Goal: Task Accomplishment & Management: Manage account settings

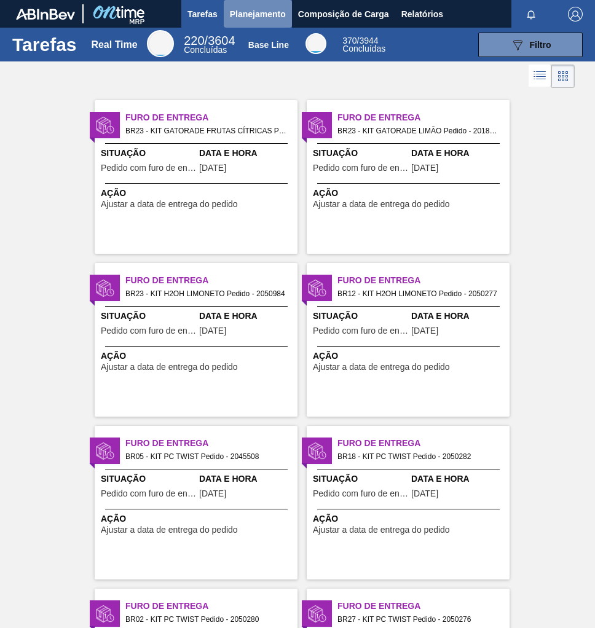
click at [273, 14] on span "Planejamento" at bounding box center [258, 14] width 56 height 15
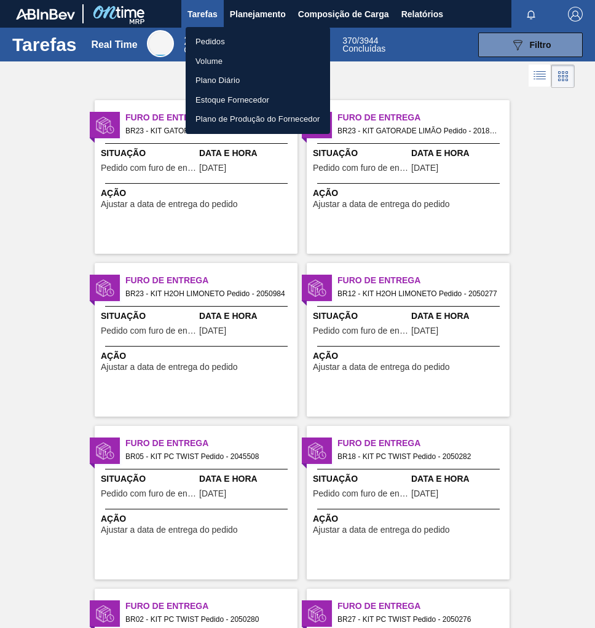
click at [214, 37] on li "Pedidos" at bounding box center [258, 42] width 144 height 20
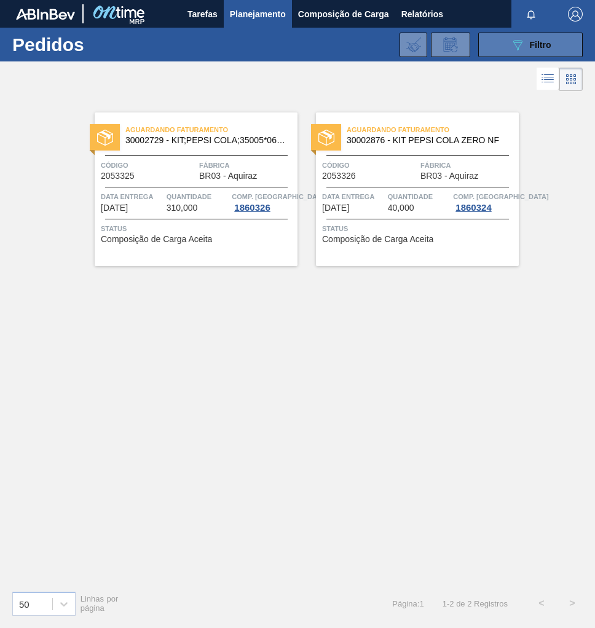
click at [534, 41] on span "Filtro" at bounding box center [541, 45] width 22 height 10
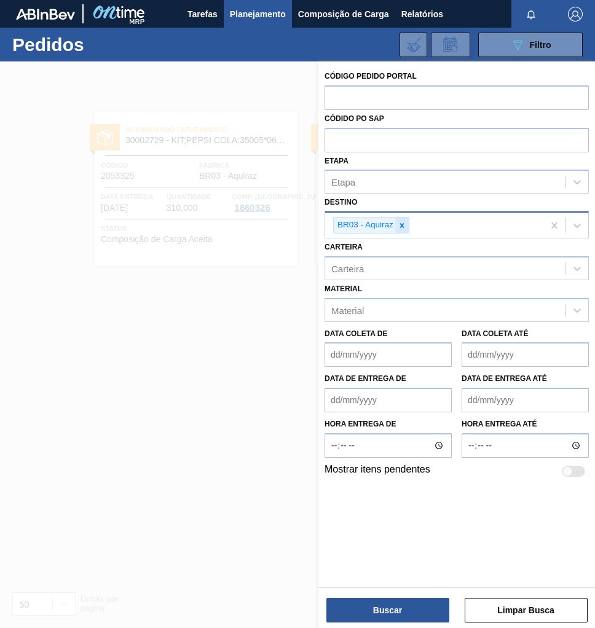
click at [401, 222] on icon at bounding box center [402, 225] width 9 height 9
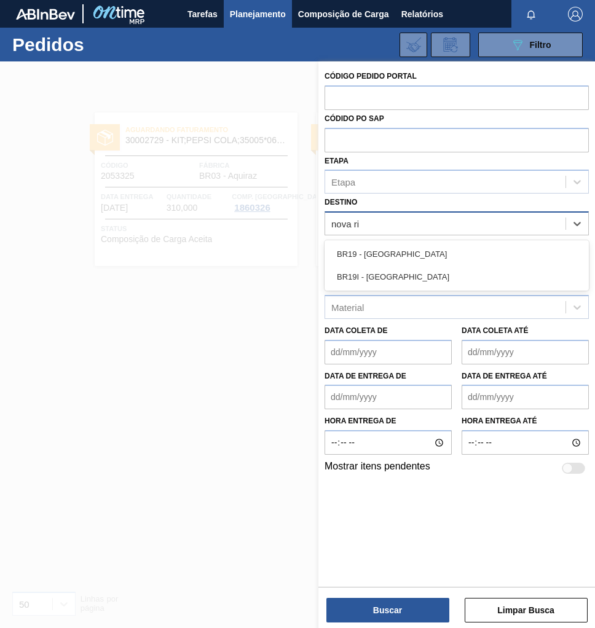
type input "nova rio"
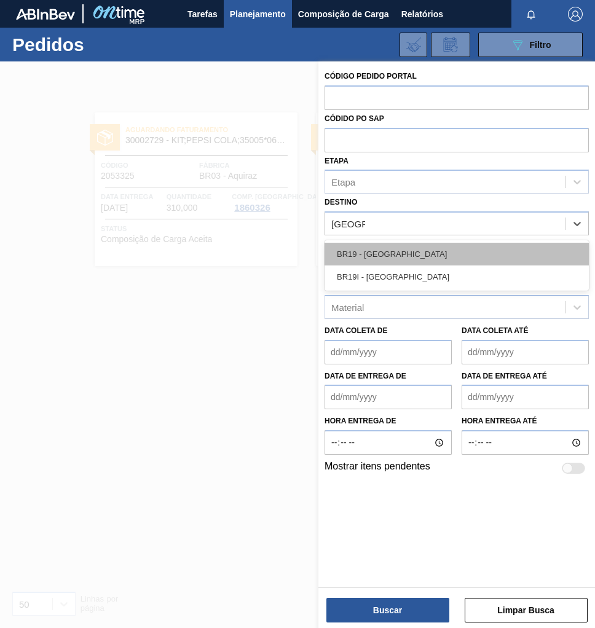
click at [357, 253] on div "BR19 - Nova Rio" at bounding box center [456, 254] width 264 height 23
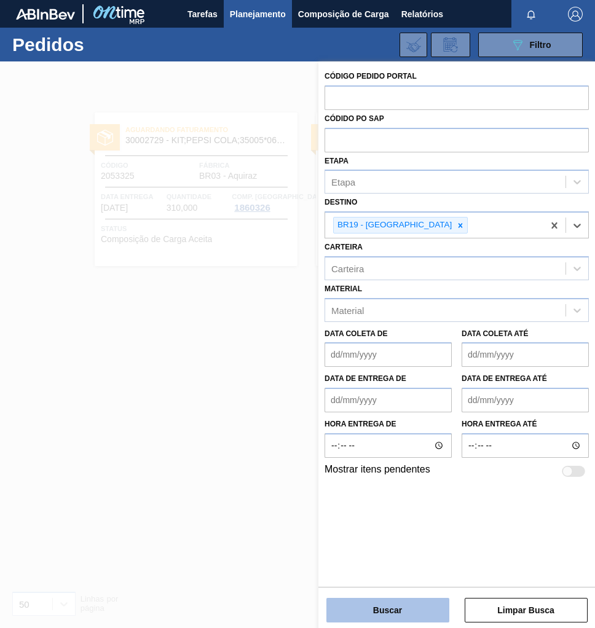
click at [411, 611] on button "Buscar" at bounding box center [387, 610] width 123 height 25
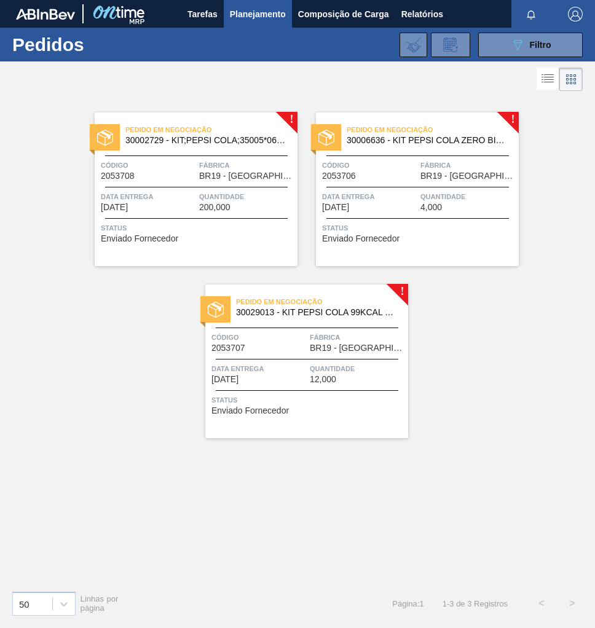
click at [450, 205] on div "Quantidade 4,000" at bounding box center [467, 201] width 95 height 22
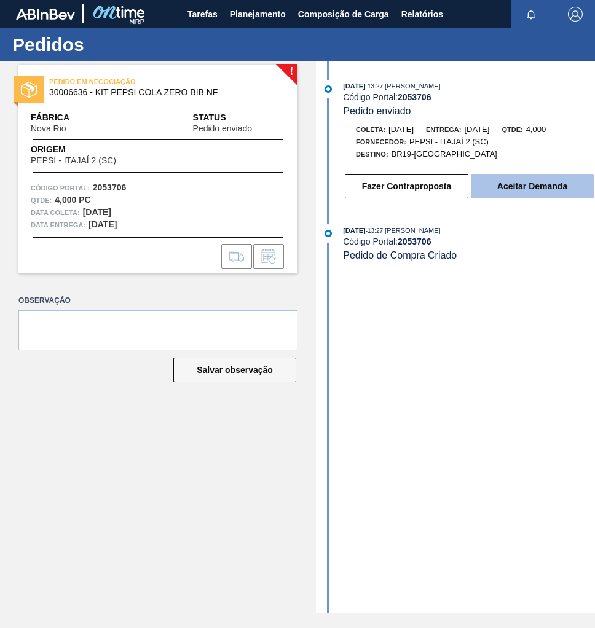
click at [509, 186] on button "Aceitar Demanda" at bounding box center [532, 186] width 123 height 25
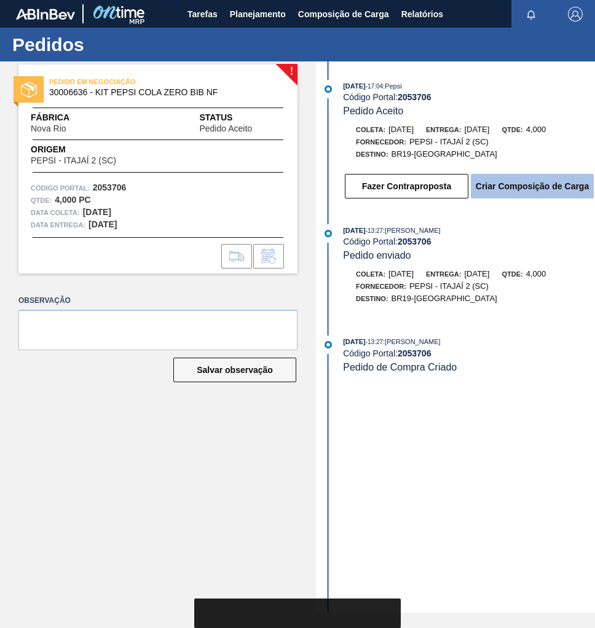
click at [504, 190] on button "Criar Composição de Carga" at bounding box center [532, 186] width 123 height 25
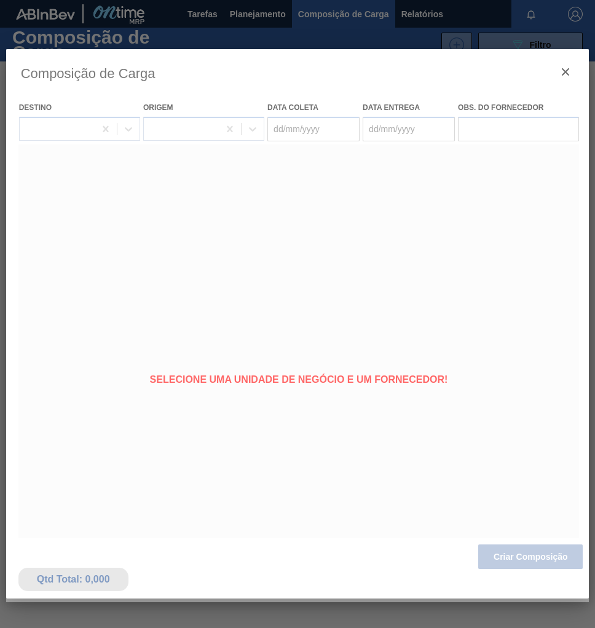
type coleta "[DATE]"
type Entrega "[DATE]"
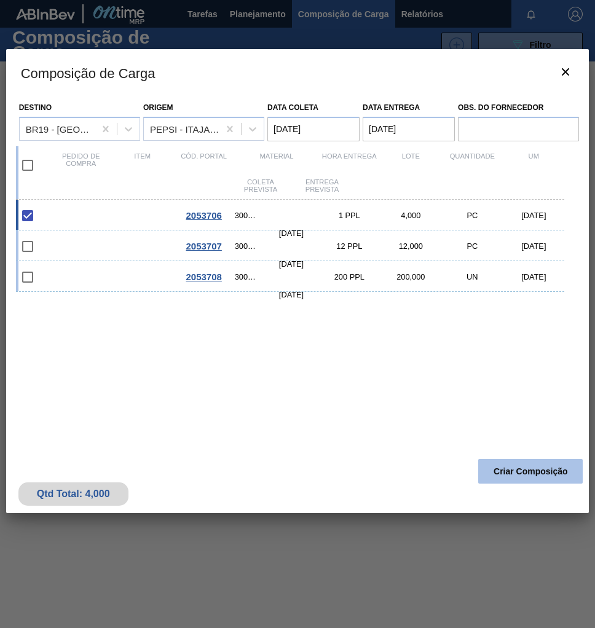
click at [496, 470] on button "Criar Composição" at bounding box center [530, 471] width 104 height 25
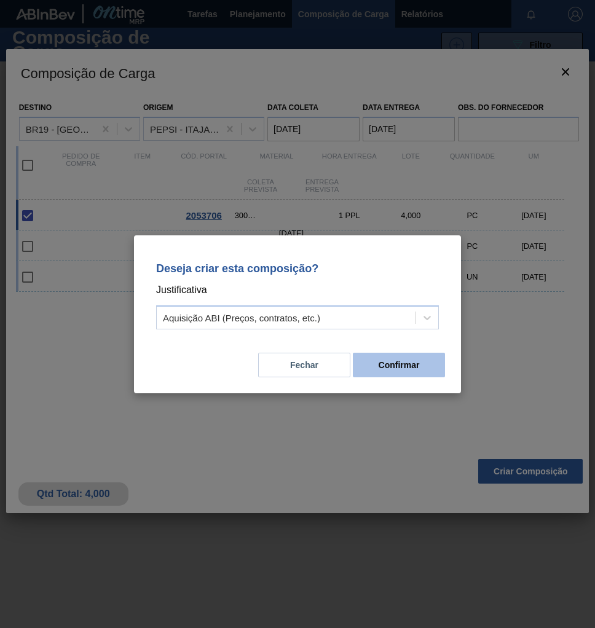
click at [389, 359] on button "Confirmar" at bounding box center [399, 365] width 92 height 25
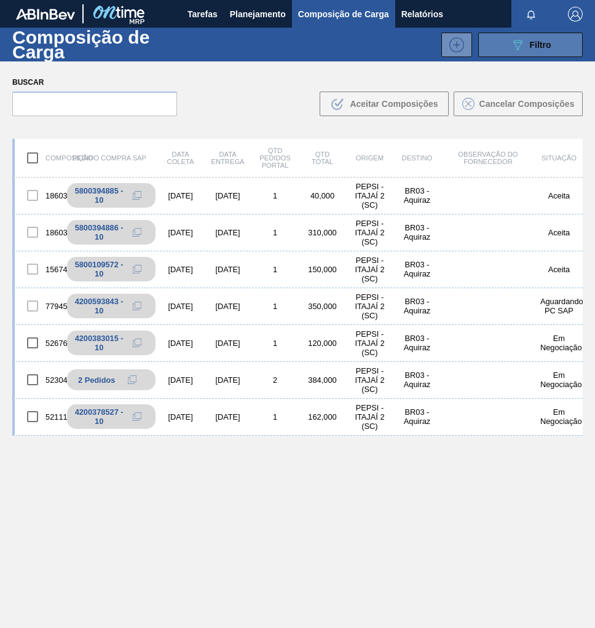
click at [568, 53] on button "089F7B8B-B2A5-4AFE-B5C0-19BA573D28AC Filtro" at bounding box center [530, 45] width 104 height 25
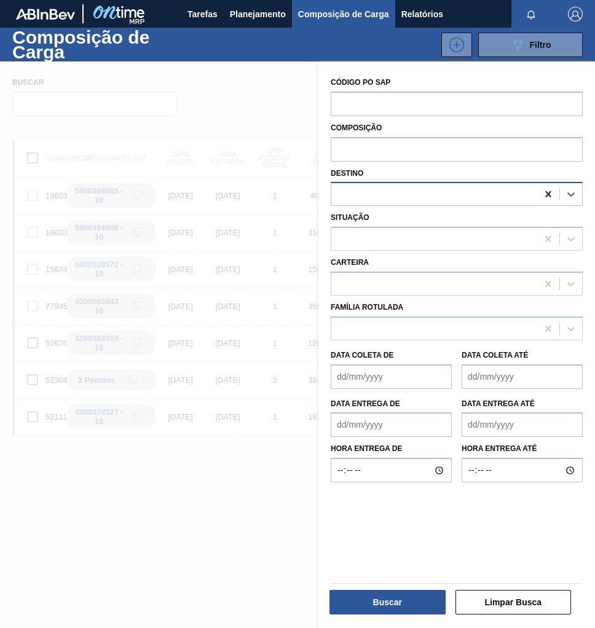
click at [545, 195] on icon at bounding box center [548, 194] width 6 height 6
type input "nova rio"
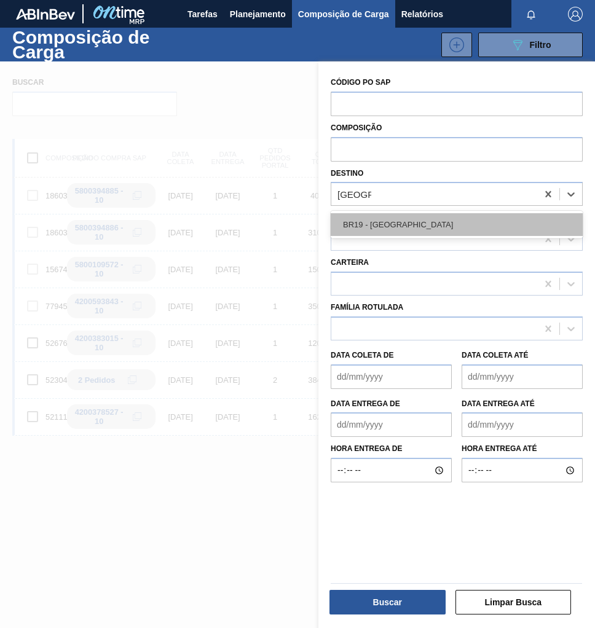
click at [438, 234] on div "BR19 - Nova Rio" at bounding box center [457, 224] width 252 height 23
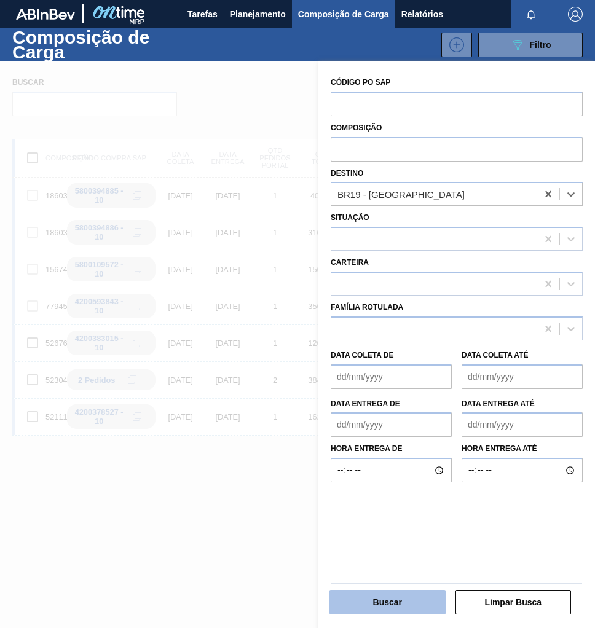
click at [404, 600] on button "Buscar" at bounding box center [387, 602] width 116 height 25
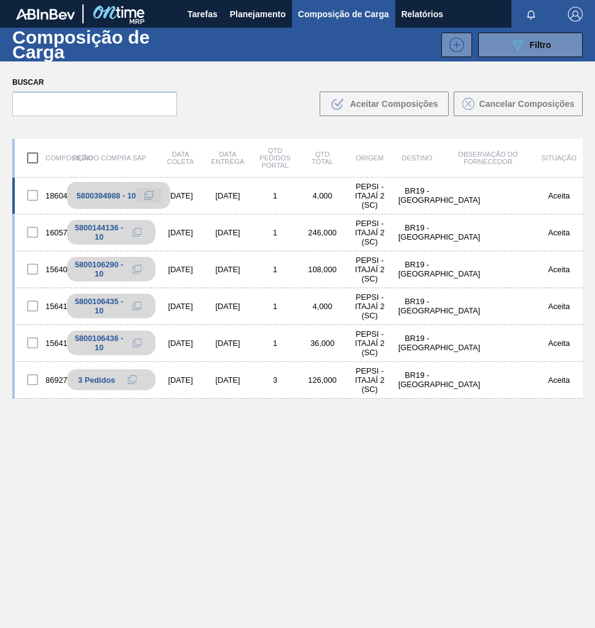
click at [155, 196] on button at bounding box center [148, 195] width 25 height 15
click at [249, 16] on span "Planejamento" at bounding box center [258, 14] width 56 height 15
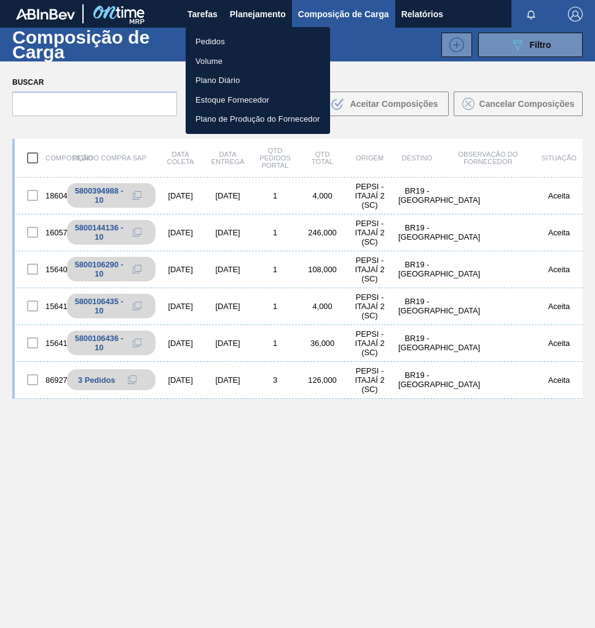
click at [214, 37] on li "Pedidos" at bounding box center [258, 42] width 144 height 20
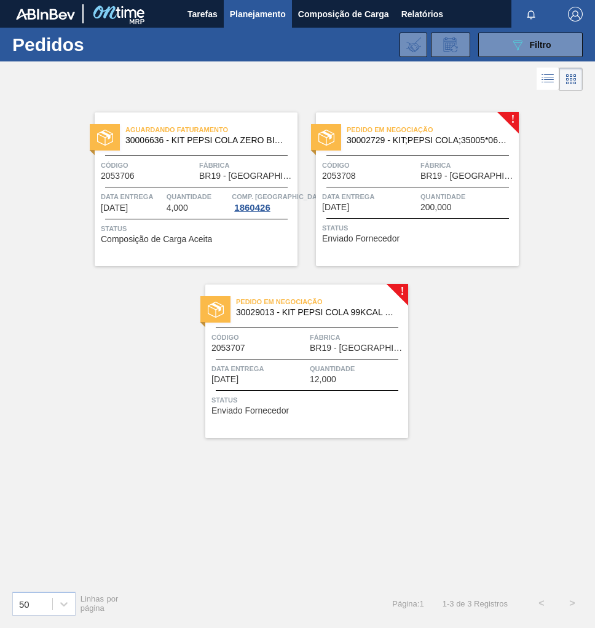
click at [351, 318] on div "Pedido em Negociação 30029013 - KIT PEPSI COLA 99KCAL BIB" at bounding box center [306, 308] width 203 height 28
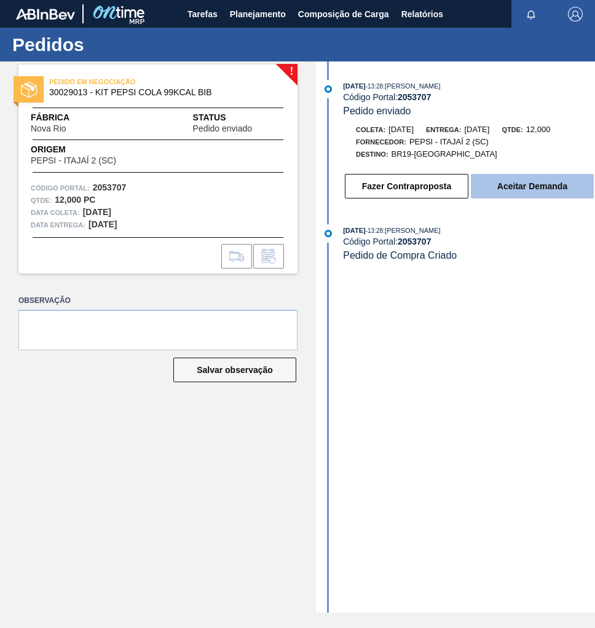
click at [515, 183] on button "Aceitar Demanda" at bounding box center [532, 186] width 123 height 25
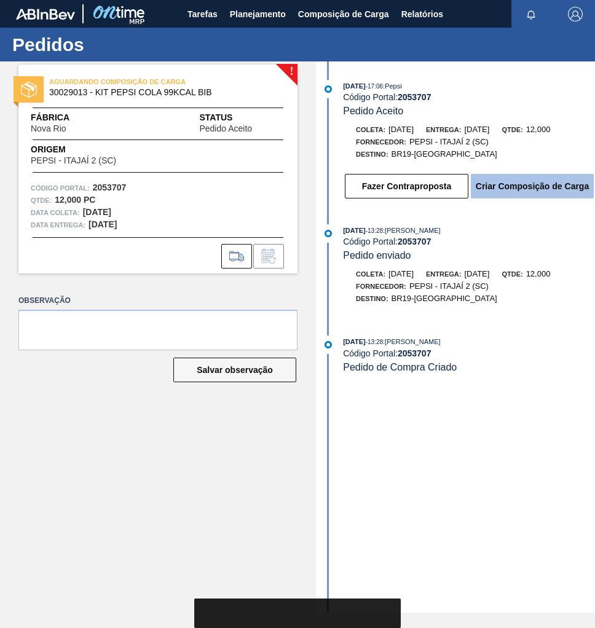
click at [498, 192] on button "Criar Composição de Carga" at bounding box center [532, 186] width 123 height 25
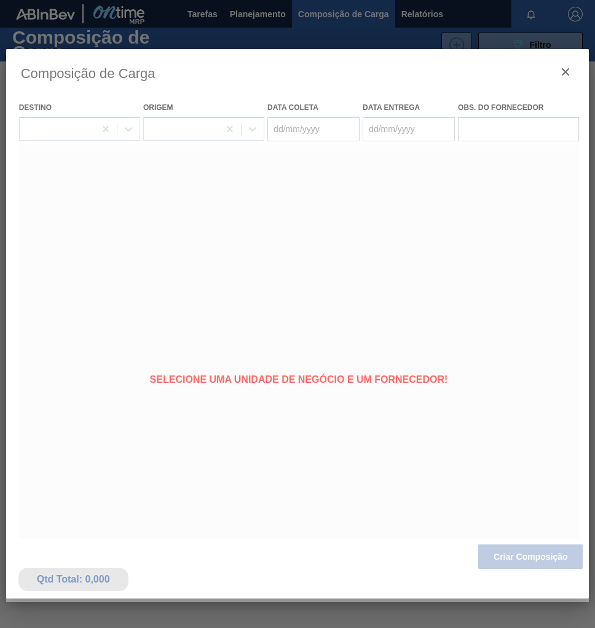
type coleta "[DATE]"
type Entrega "[DATE]"
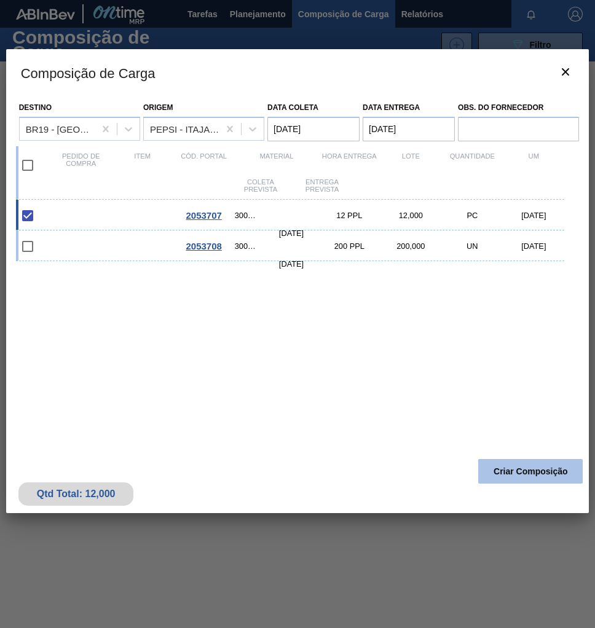
click at [518, 469] on button "Criar Composição" at bounding box center [530, 471] width 104 height 25
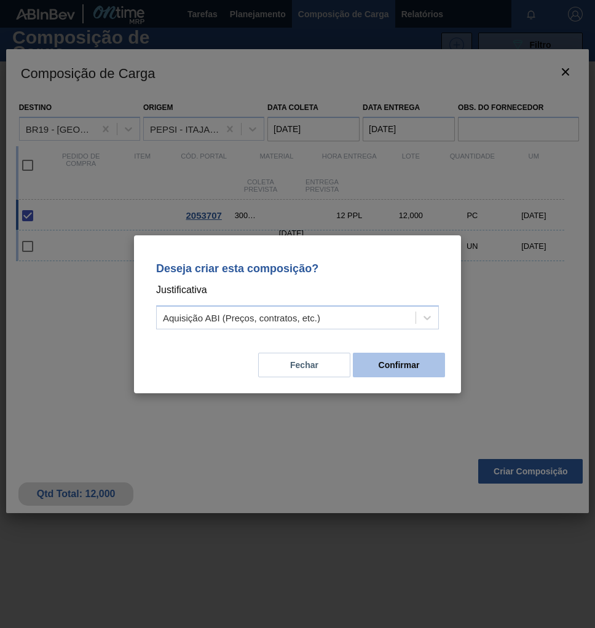
click at [378, 366] on button "Confirmar" at bounding box center [399, 365] width 92 height 25
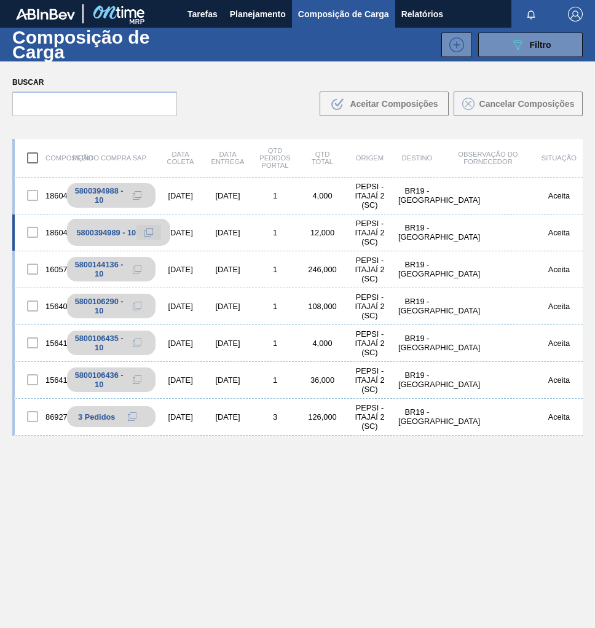
click at [147, 233] on icon at bounding box center [148, 232] width 9 height 9
click at [249, 19] on span "Planejamento" at bounding box center [258, 14] width 56 height 15
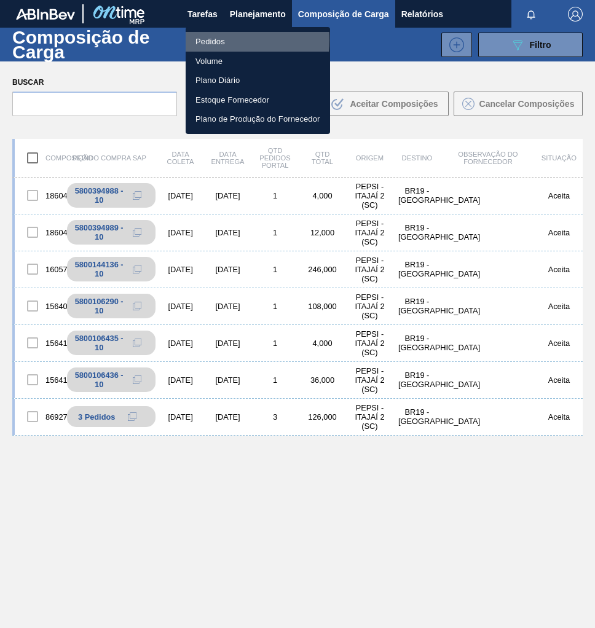
click at [212, 40] on li "Pedidos" at bounding box center [258, 42] width 144 height 20
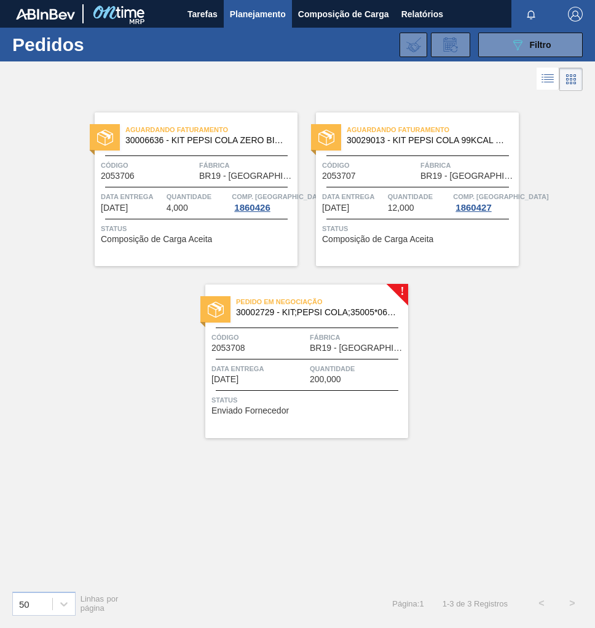
click at [337, 343] on span "BR19 - Nova Rio" at bounding box center [357, 347] width 95 height 9
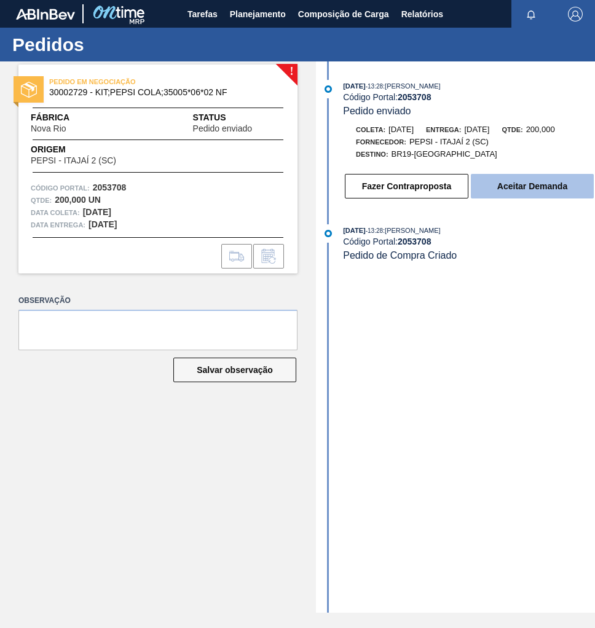
click at [545, 197] on button "Aceitar Demanda" at bounding box center [532, 186] width 123 height 25
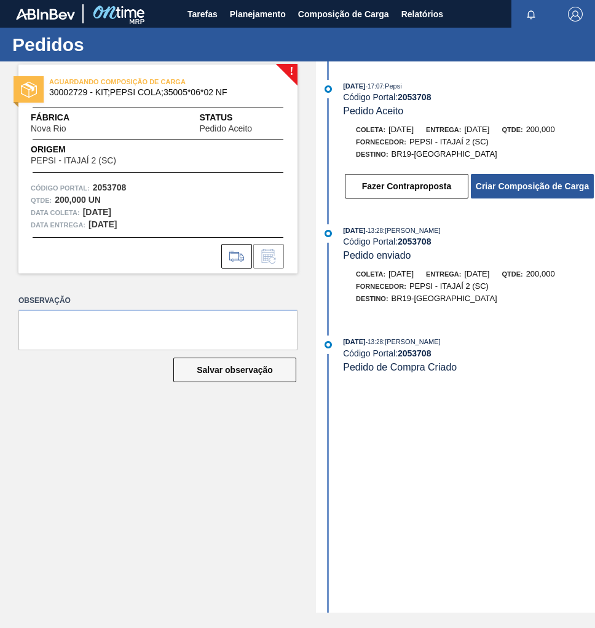
click at [545, 197] on button "Criar Composição de Carga" at bounding box center [532, 186] width 123 height 25
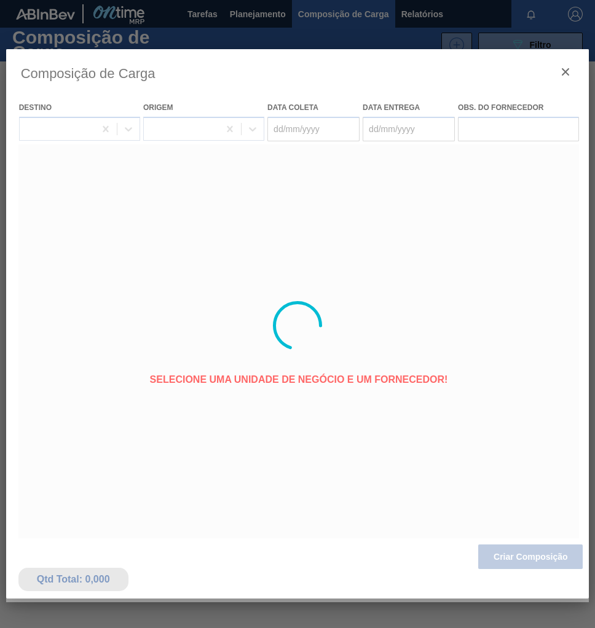
type coleta "[DATE]"
type Entrega "[DATE]"
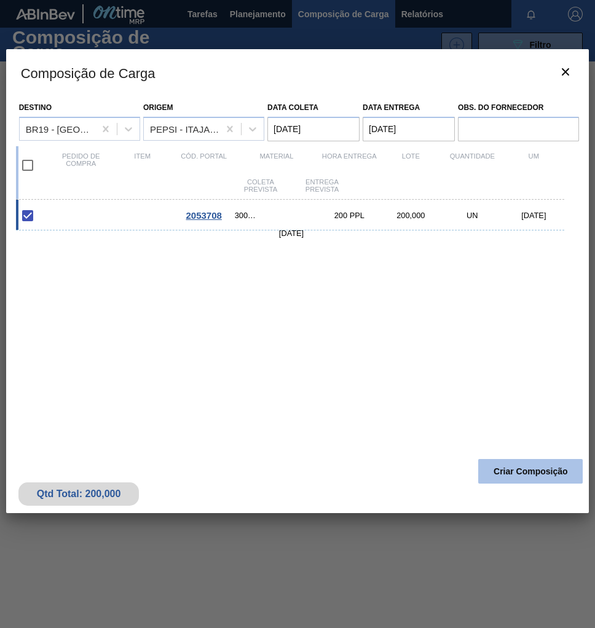
click at [514, 471] on button "Criar Composição" at bounding box center [530, 471] width 104 height 25
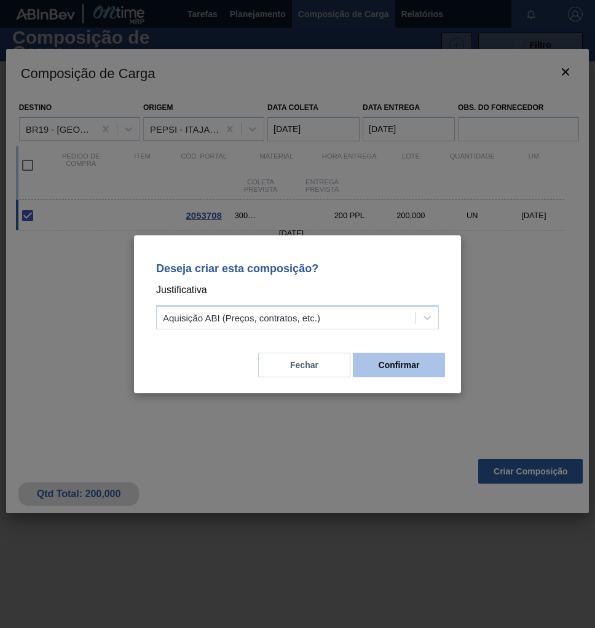
click at [393, 358] on button "Confirmar" at bounding box center [399, 365] width 92 height 25
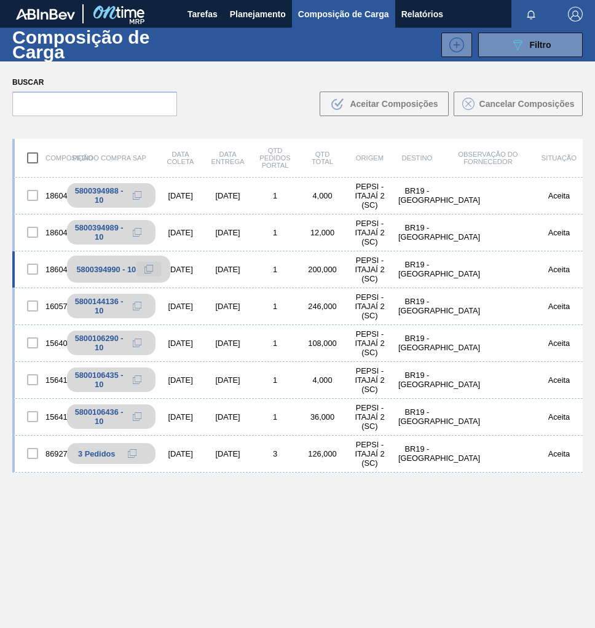
click at [151, 268] on icon at bounding box center [148, 269] width 9 height 9
click at [244, 11] on span "Planejamento" at bounding box center [258, 14] width 56 height 15
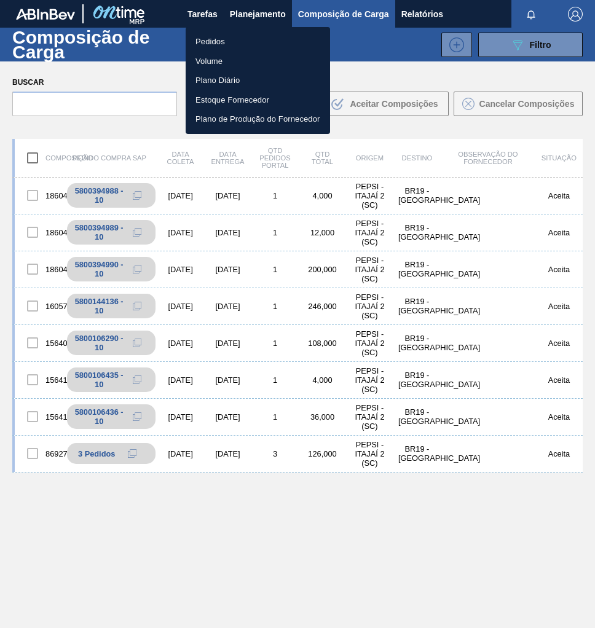
click at [200, 43] on li "Pedidos" at bounding box center [258, 42] width 144 height 20
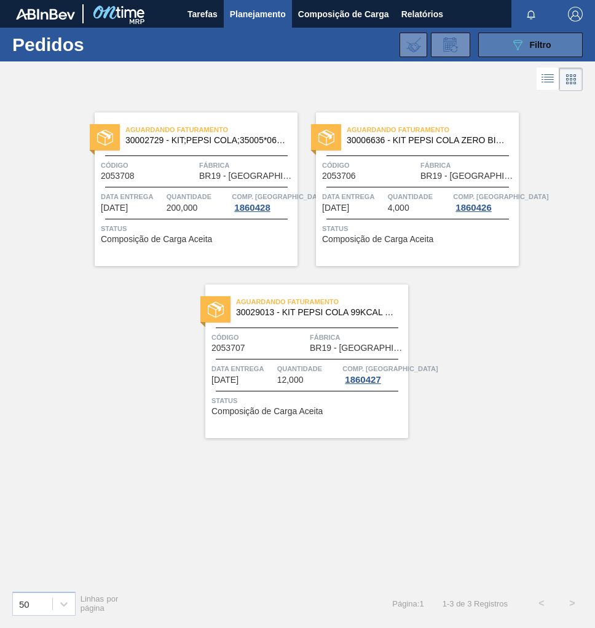
click at [524, 47] on icon "089F7B8B-B2A5-4AFE-B5C0-19BA573D28AC" at bounding box center [517, 44] width 15 height 15
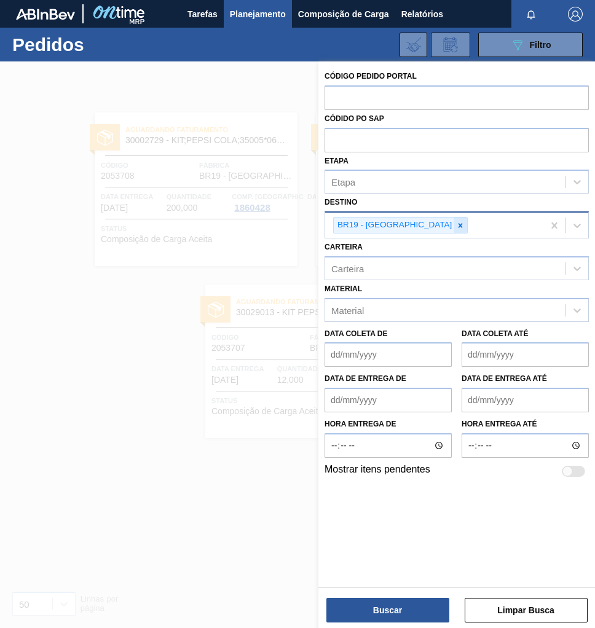
click at [456, 224] on icon at bounding box center [460, 225] width 9 height 9
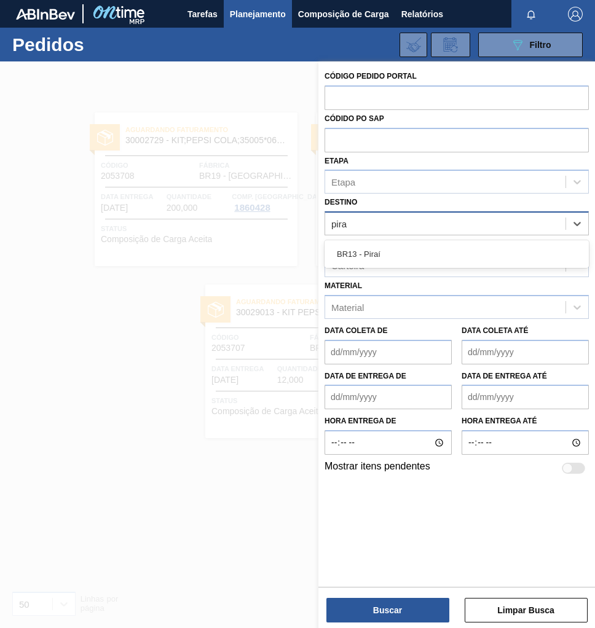
type input "piraí"
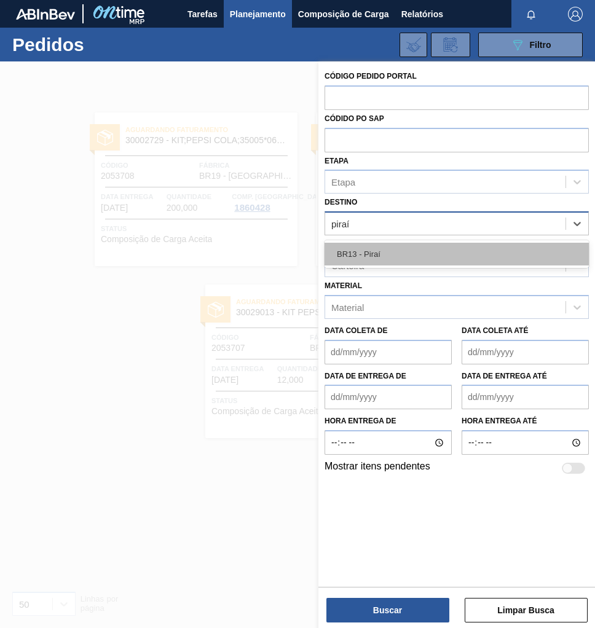
click at [372, 253] on div "BR13 - Piraí" at bounding box center [456, 254] width 264 height 23
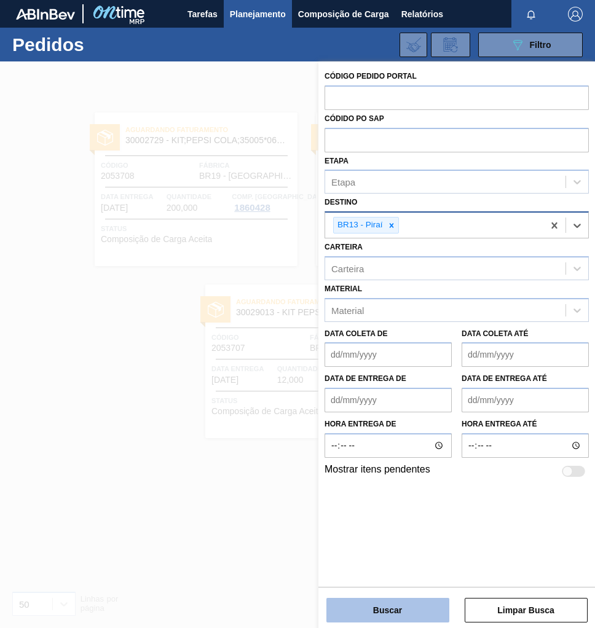
click at [367, 611] on button "Buscar" at bounding box center [387, 610] width 123 height 25
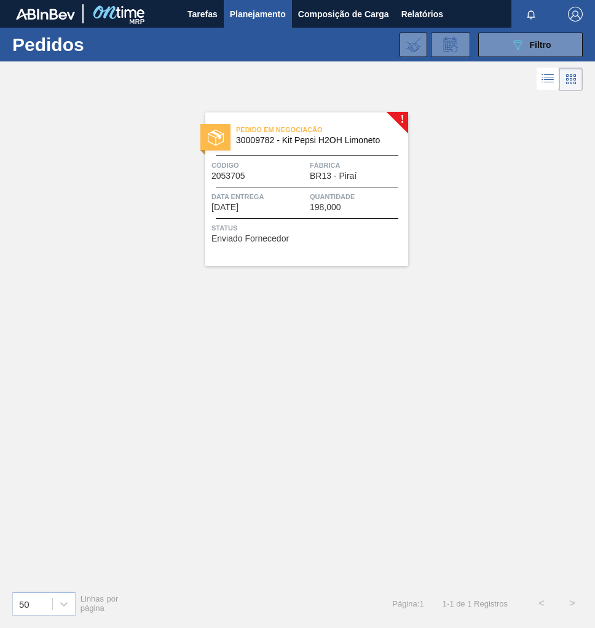
click at [343, 153] on div "Pedido em Negociação 30009782 - Kit Pepsi H2OH Limoneto Código 2053705 Fábrica …" at bounding box center [306, 189] width 203 height 154
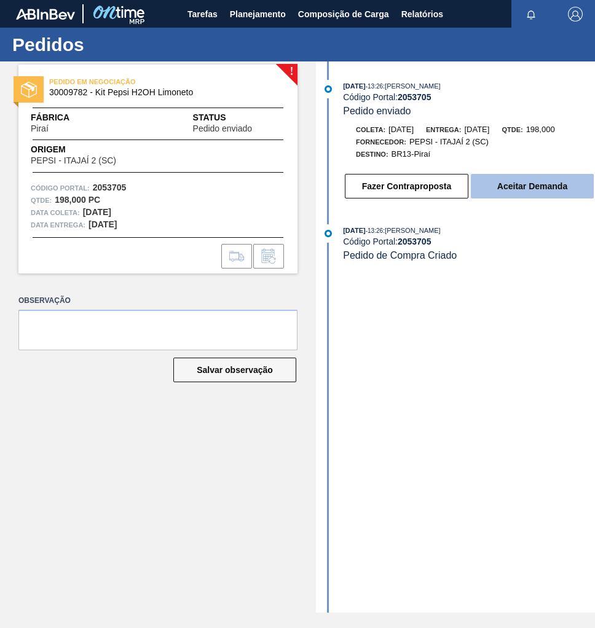
click at [514, 189] on button "Aceitar Demanda" at bounding box center [532, 186] width 123 height 25
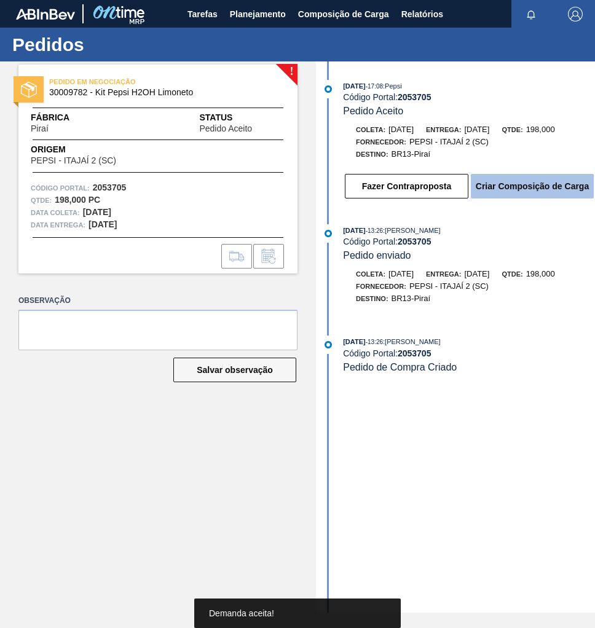
click at [539, 186] on button "Criar Composição de Carga" at bounding box center [532, 186] width 123 height 25
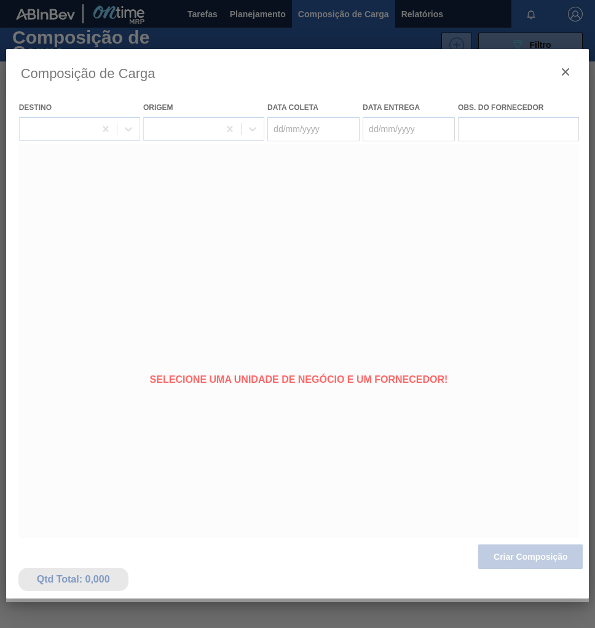
type coleta "[DATE]"
type Entrega "16/10/2025"
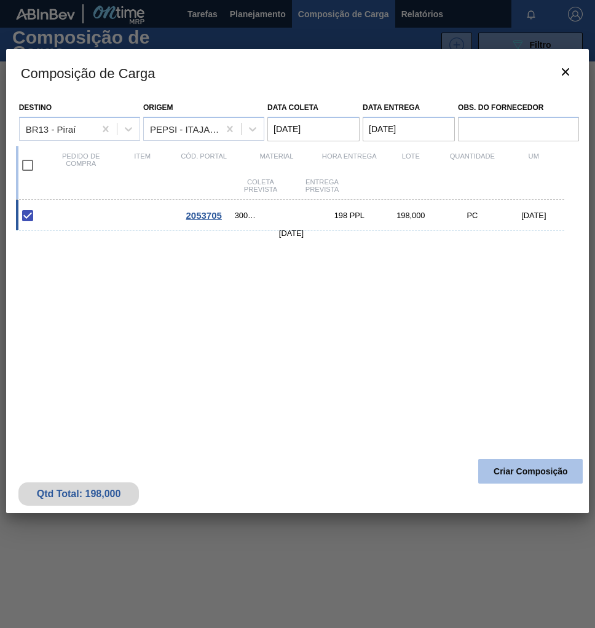
click at [519, 474] on button "Criar Composição" at bounding box center [530, 471] width 104 height 25
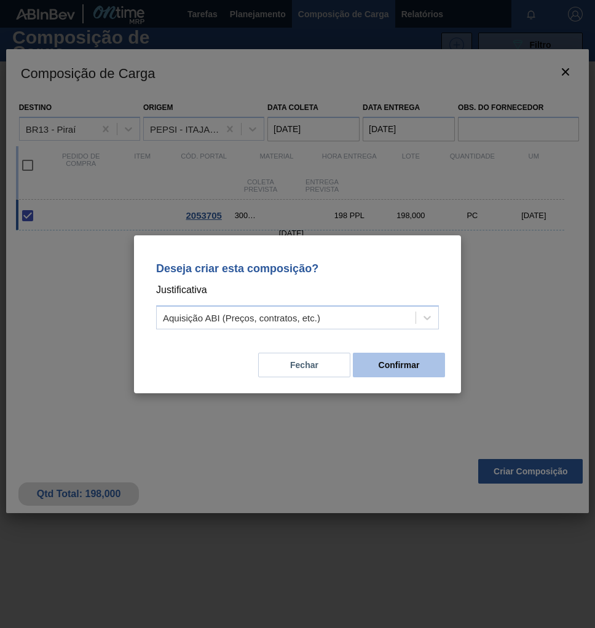
click at [416, 374] on button "Confirmar" at bounding box center [399, 365] width 92 height 25
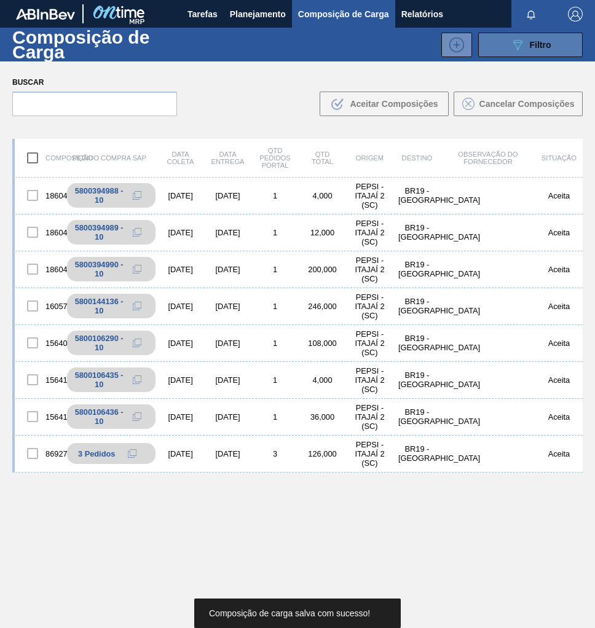
click at [530, 54] on button "089F7B8B-B2A5-4AFE-B5C0-19BA573D28AC Filtro" at bounding box center [530, 45] width 104 height 25
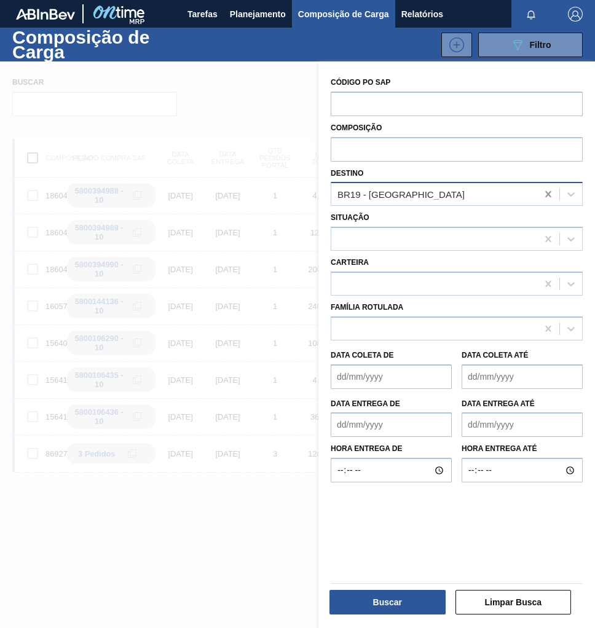
click at [549, 194] on icon at bounding box center [548, 194] width 12 height 12
type input "pira"
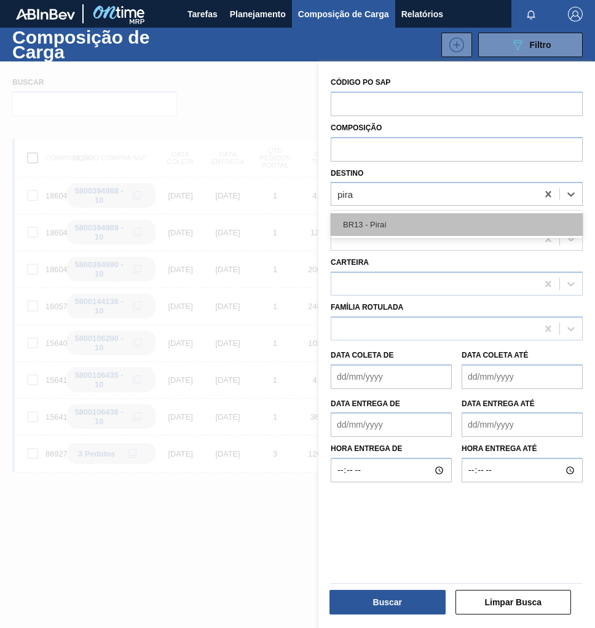
click at [407, 224] on div "BR13 - Piraí" at bounding box center [457, 224] width 252 height 23
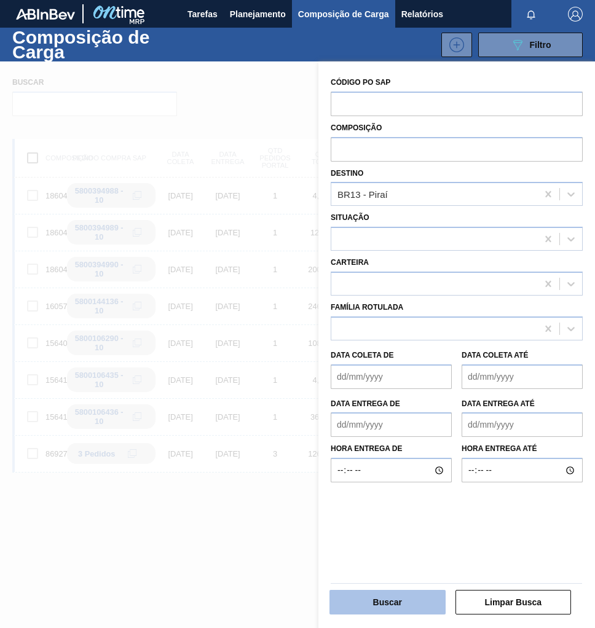
click at [379, 600] on button "Buscar" at bounding box center [387, 602] width 116 height 25
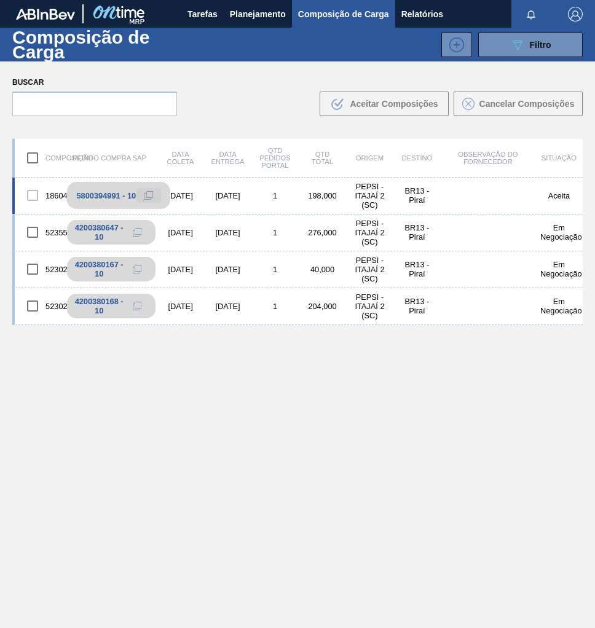
click at [148, 195] on icon at bounding box center [148, 195] width 9 height 9
click at [256, 18] on span "Planejamento" at bounding box center [258, 14] width 56 height 15
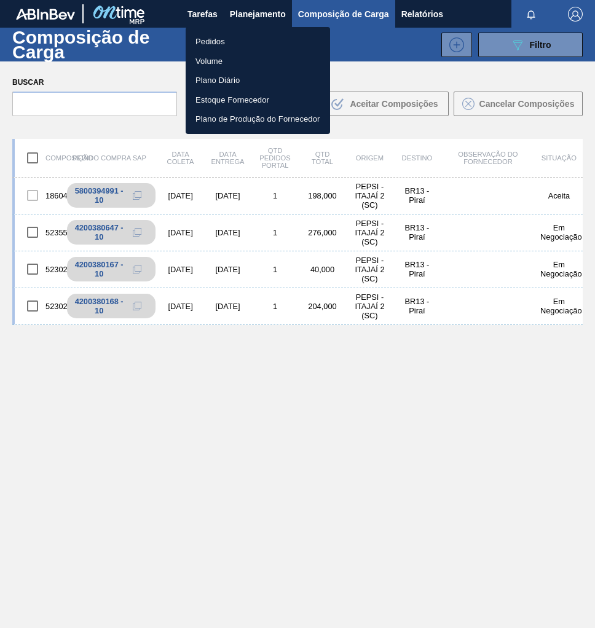
click at [210, 42] on li "Pedidos" at bounding box center [258, 42] width 144 height 20
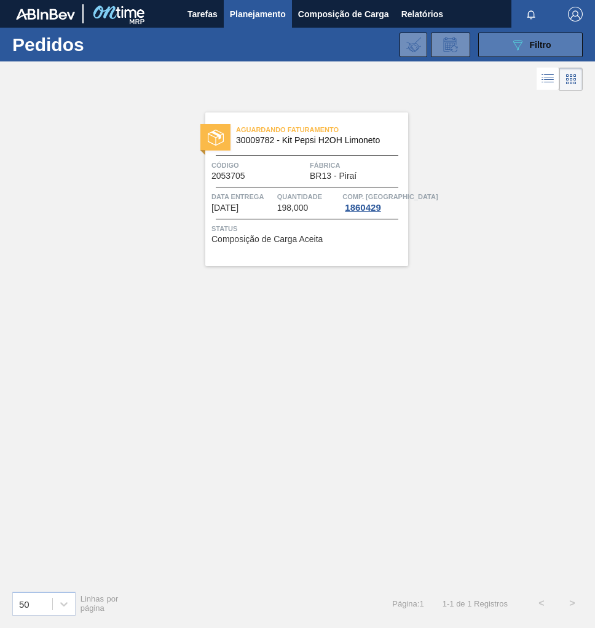
click at [524, 55] on button "089F7B8B-B2A5-4AFE-B5C0-19BA573D28AC Filtro" at bounding box center [530, 45] width 104 height 25
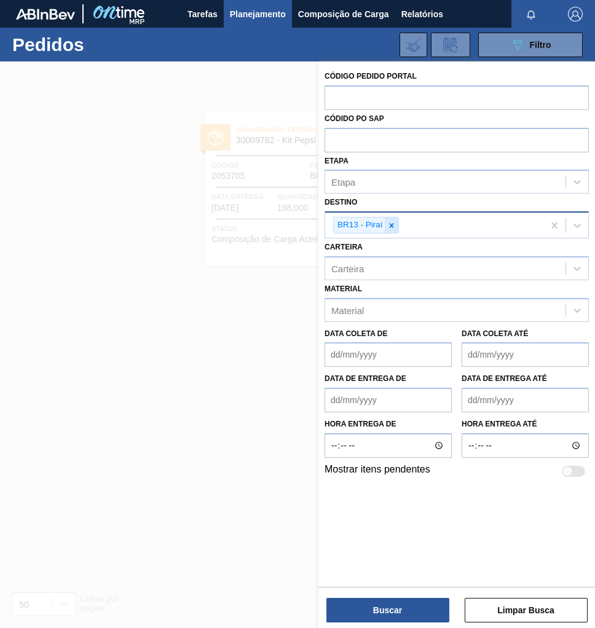
click at [393, 225] on icon at bounding box center [391, 225] width 9 height 9
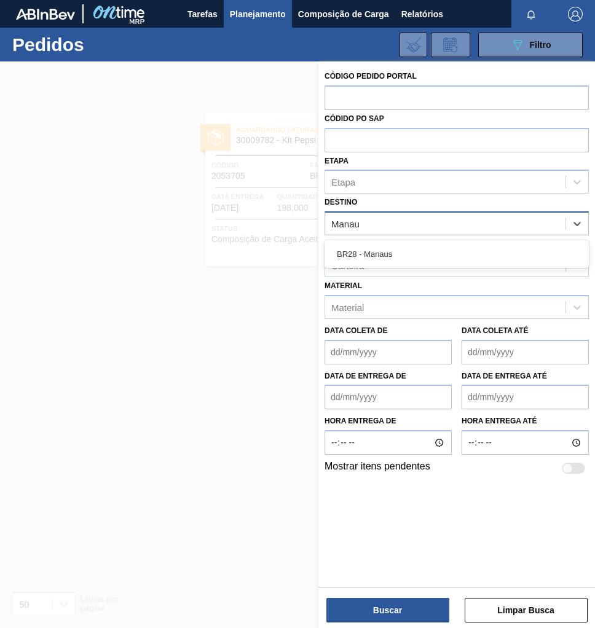
type input "Manaus"
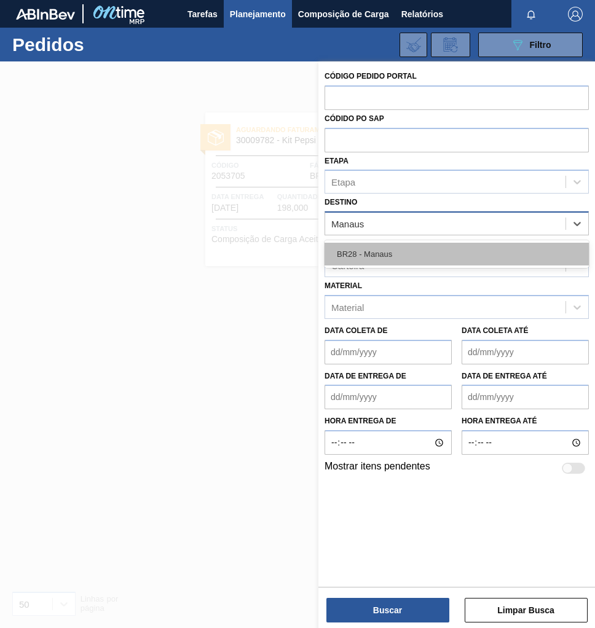
click at [395, 245] on div "BR28 - Manaus" at bounding box center [456, 254] width 264 height 23
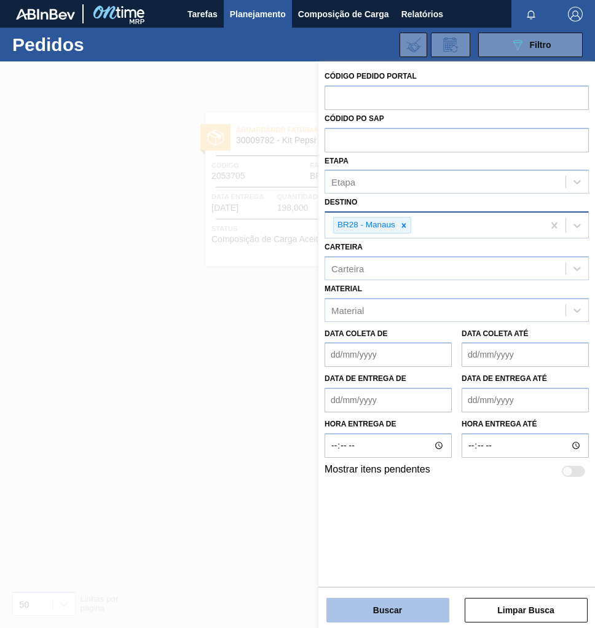
click at [374, 614] on button "Buscar" at bounding box center [387, 610] width 123 height 25
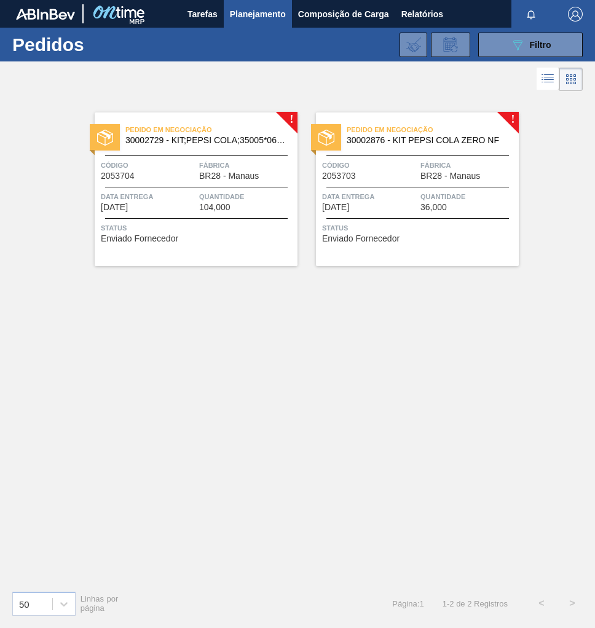
click at [442, 179] on span "BR28 - Manaus" at bounding box center [450, 175] width 60 height 9
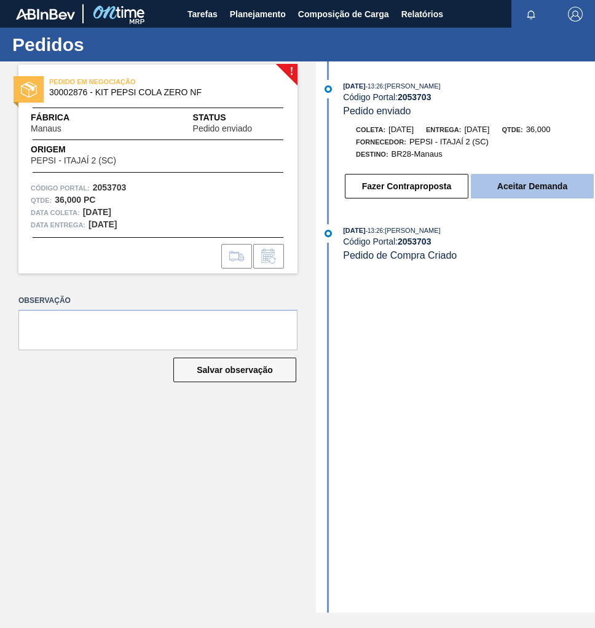
click at [535, 190] on button "Aceitar Demanda" at bounding box center [532, 186] width 123 height 25
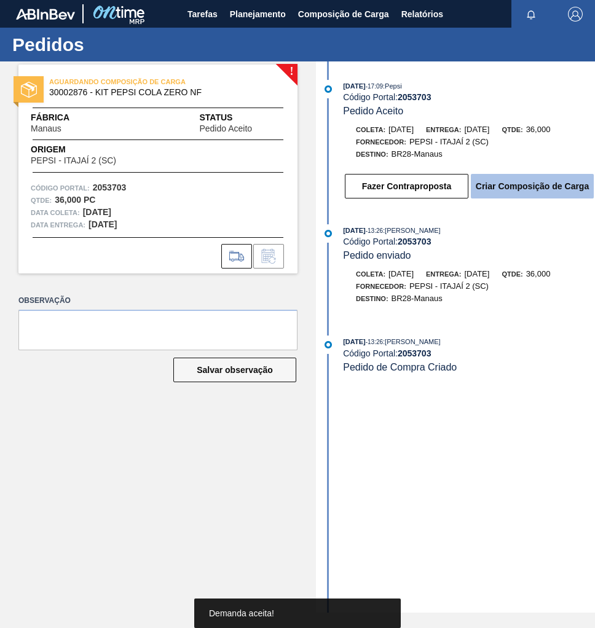
click at [536, 187] on button "Criar Composição de Carga" at bounding box center [532, 186] width 123 height 25
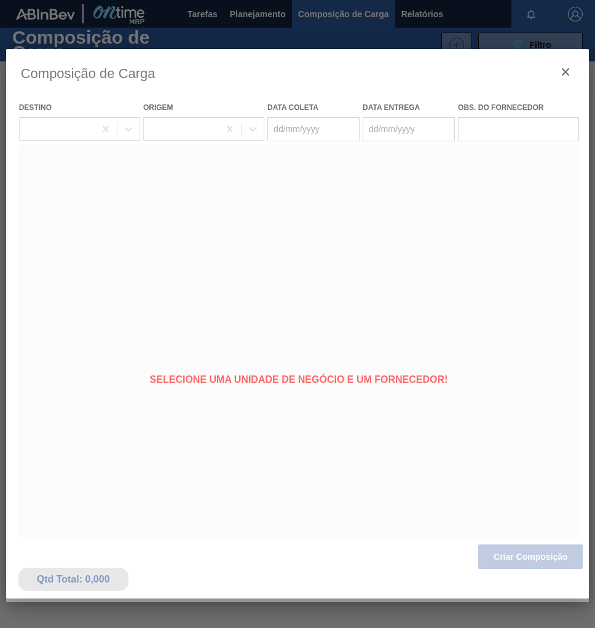
type coleta "[DATE]"
type Entrega "20/10/2025"
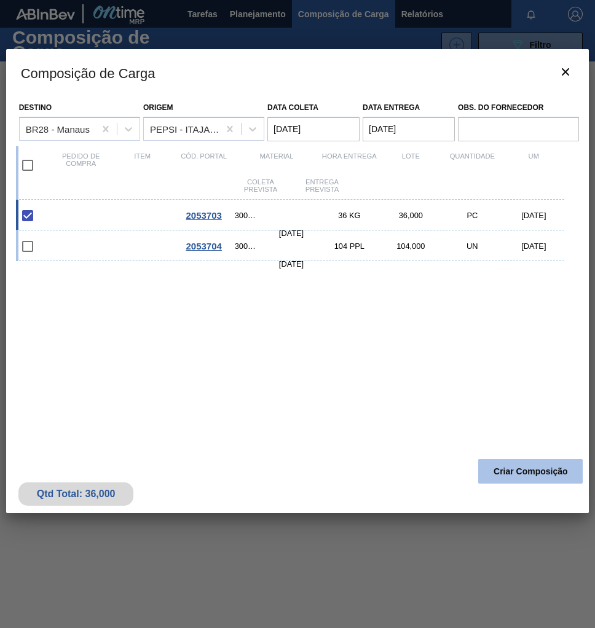
click at [507, 479] on button "Criar Composição" at bounding box center [530, 471] width 104 height 25
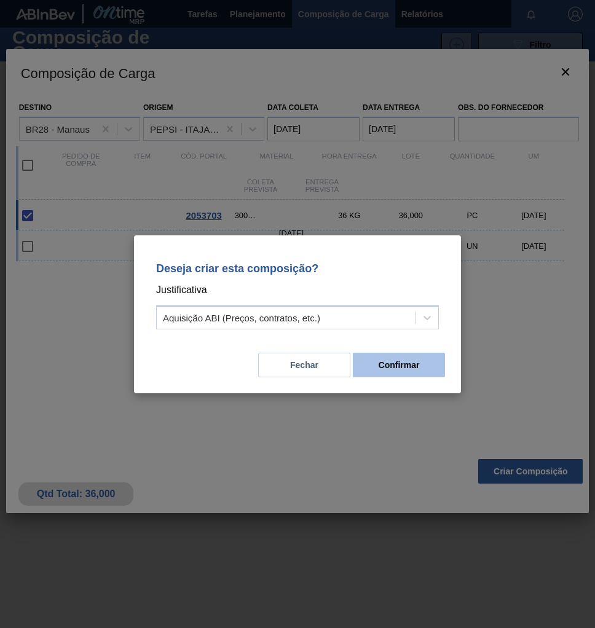
click at [408, 366] on button "Confirmar" at bounding box center [399, 365] width 92 height 25
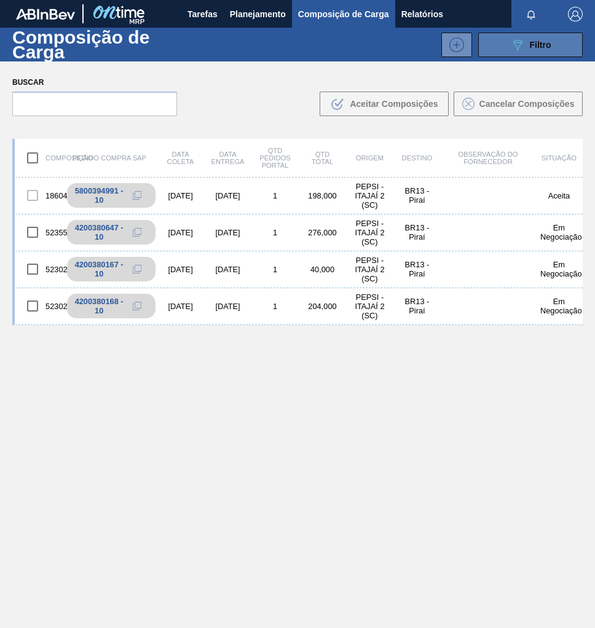
click at [531, 44] on span "Filtro" at bounding box center [541, 45] width 22 height 10
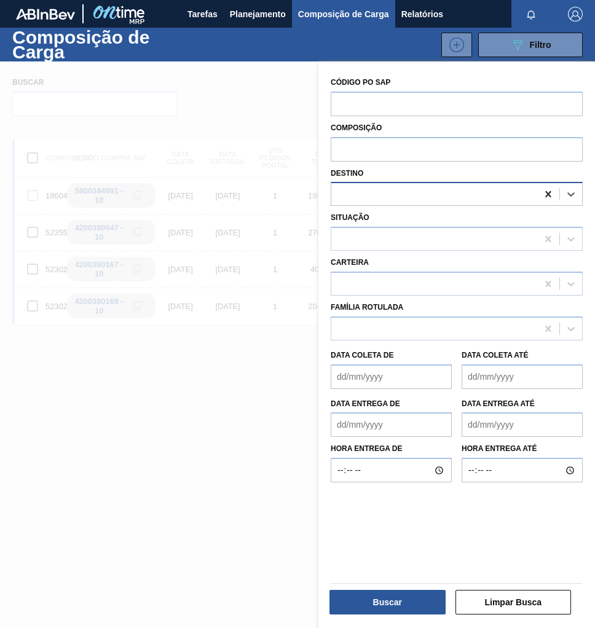
click at [546, 195] on icon at bounding box center [548, 194] width 6 height 6
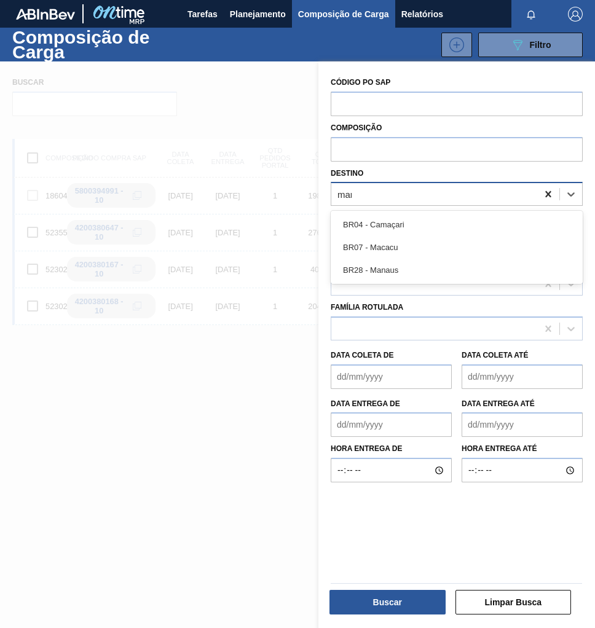
type input "mana"
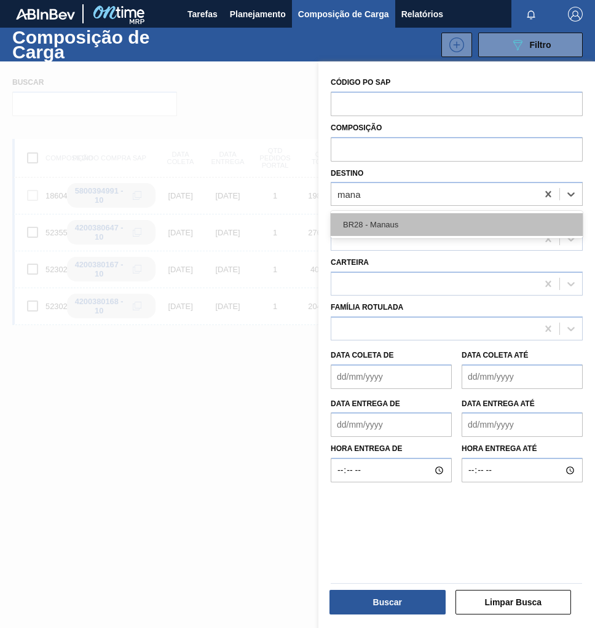
click at [429, 227] on div "BR28 - Manaus" at bounding box center [457, 224] width 252 height 23
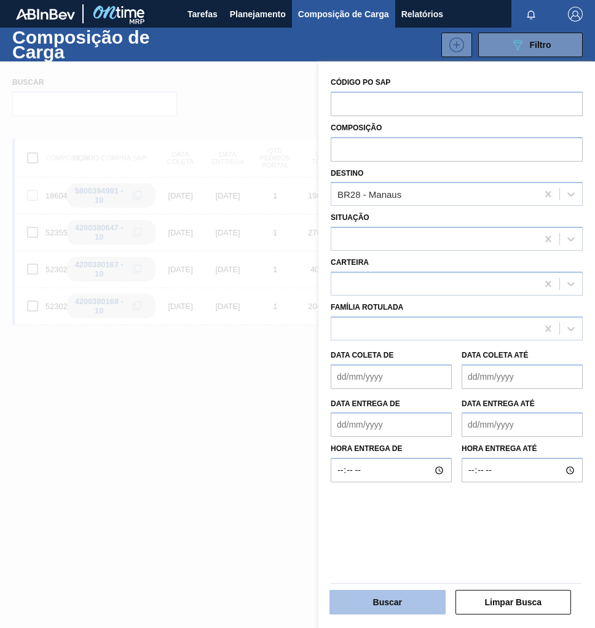
click at [414, 598] on button "Buscar" at bounding box center [387, 602] width 116 height 25
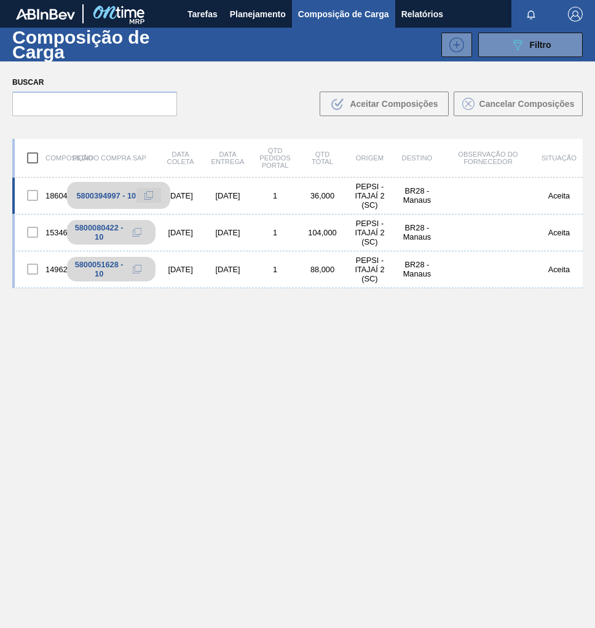
click at [151, 196] on icon at bounding box center [148, 195] width 9 height 9
click at [241, 14] on span "Planejamento" at bounding box center [258, 14] width 56 height 15
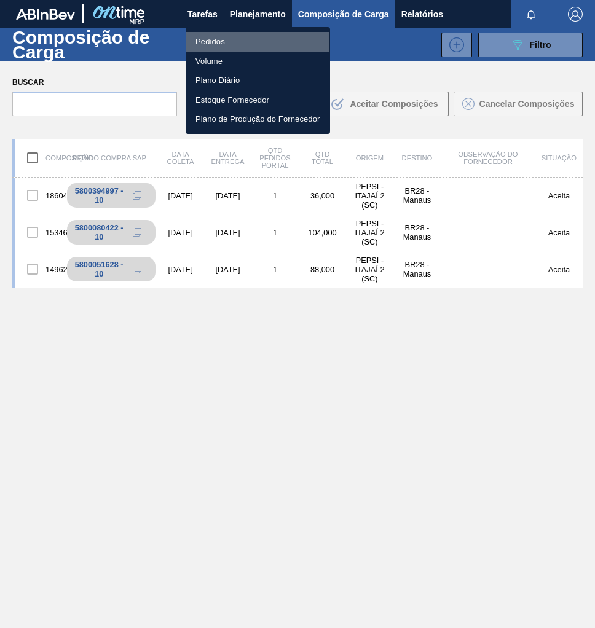
click at [203, 41] on li "Pedidos" at bounding box center [258, 42] width 144 height 20
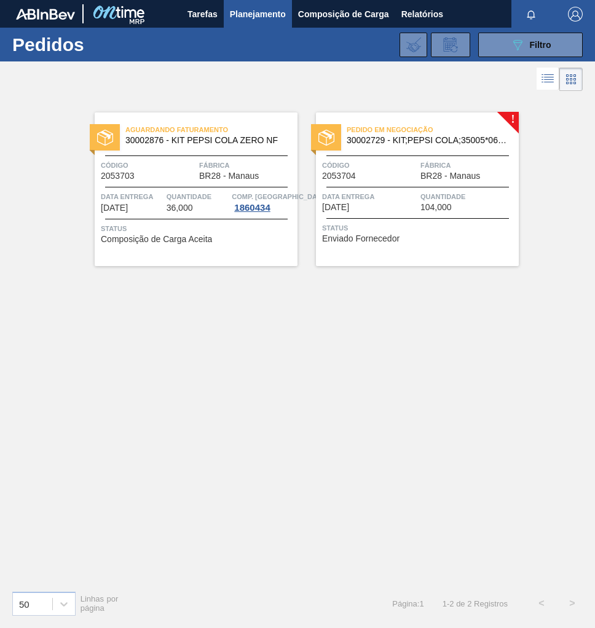
click at [428, 211] on span "104,000" at bounding box center [435, 207] width 31 height 9
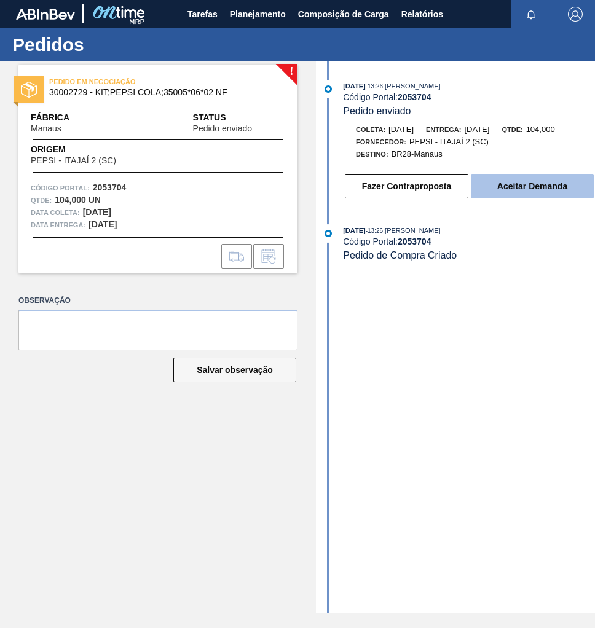
click at [531, 182] on button "Aceitar Demanda" at bounding box center [532, 186] width 123 height 25
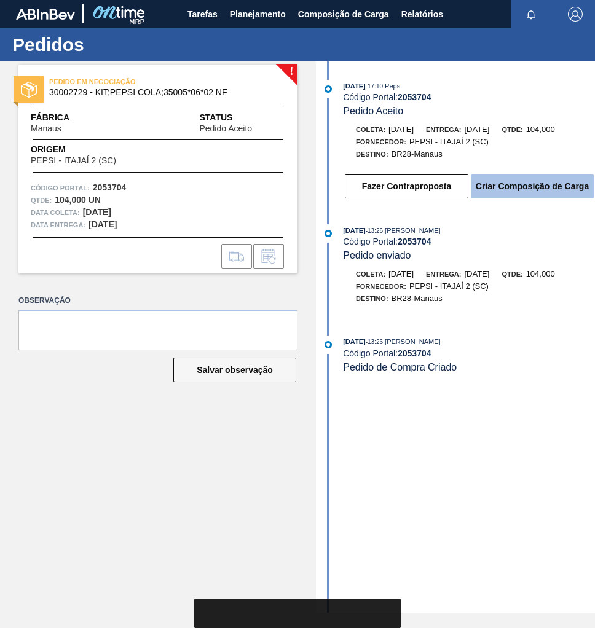
click at [517, 187] on button "Criar Composição de Carga" at bounding box center [532, 186] width 123 height 25
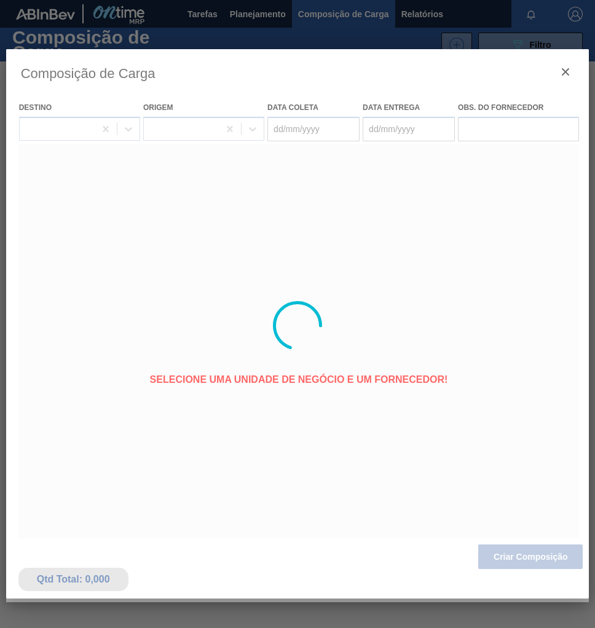
type coleta "[DATE]"
type Entrega "20/10/2025"
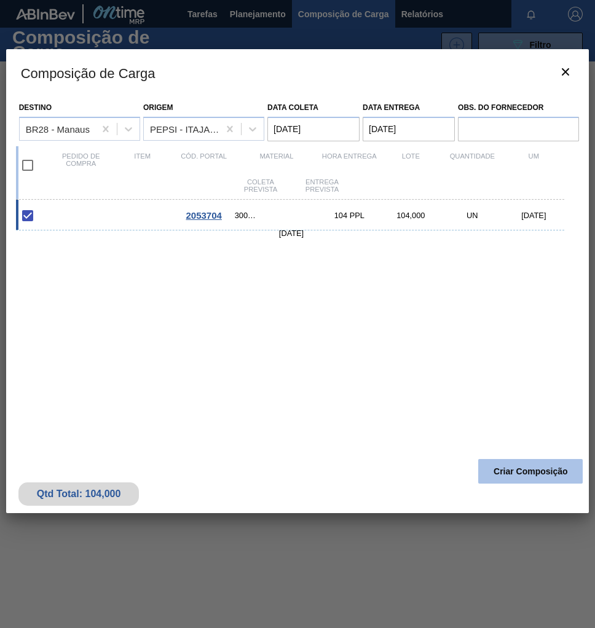
click at [509, 469] on button "Criar Composição" at bounding box center [530, 471] width 104 height 25
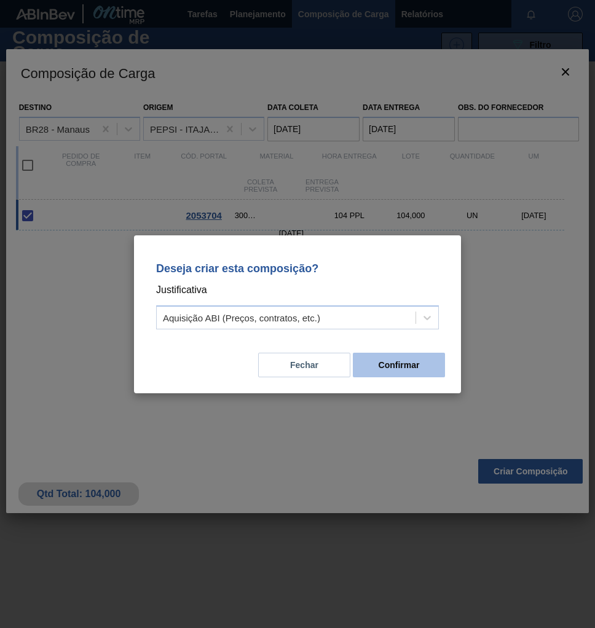
click at [412, 366] on button "Confirmar" at bounding box center [399, 365] width 92 height 25
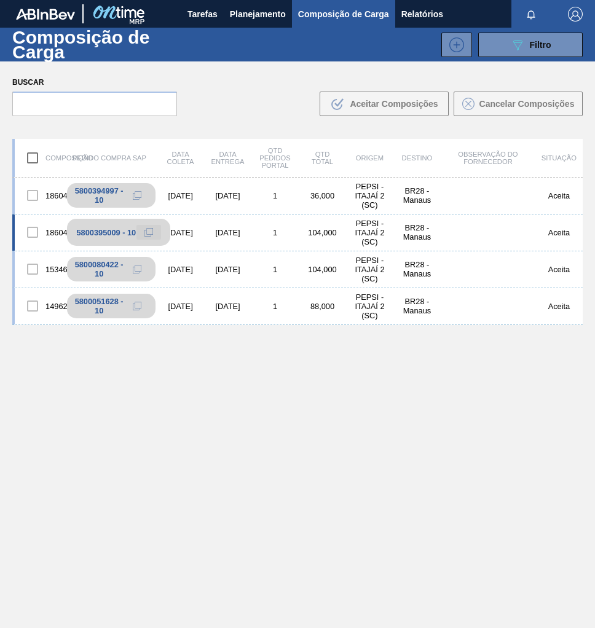
click at [144, 232] on icon at bounding box center [148, 232] width 9 height 9
click at [258, 14] on span "Planejamento" at bounding box center [258, 14] width 56 height 15
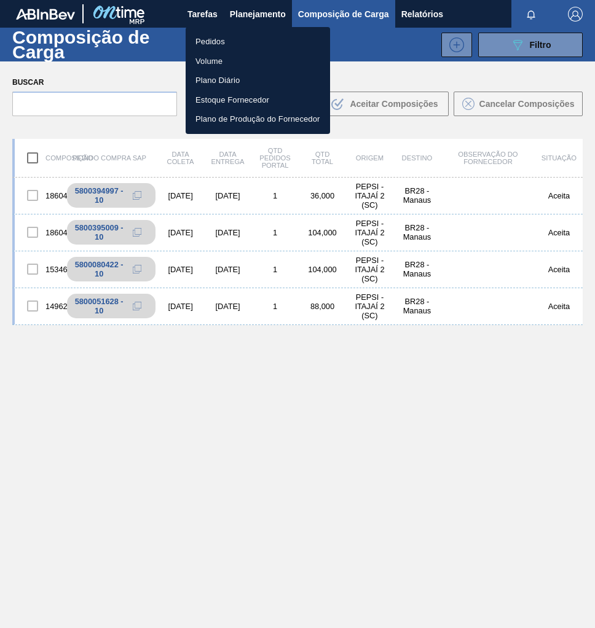
click at [205, 44] on li "Pedidos" at bounding box center [258, 42] width 144 height 20
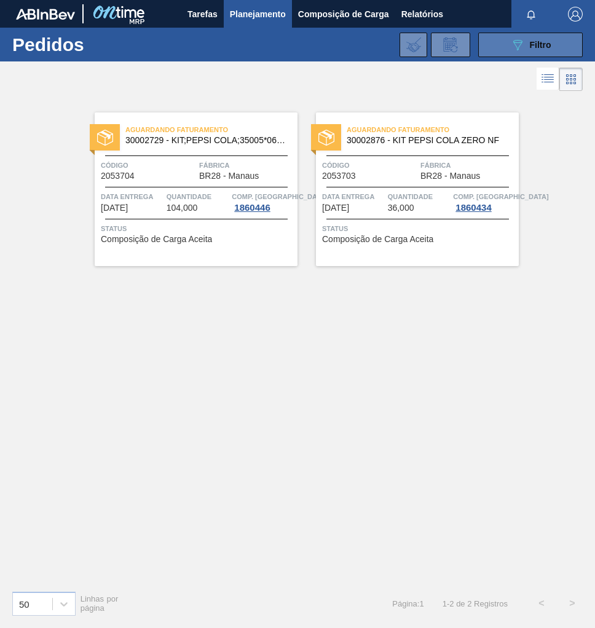
click at [528, 47] on div "089F7B8B-B2A5-4AFE-B5C0-19BA573D28AC Filtro" at bounding box center [530, 44] width 41 height 15
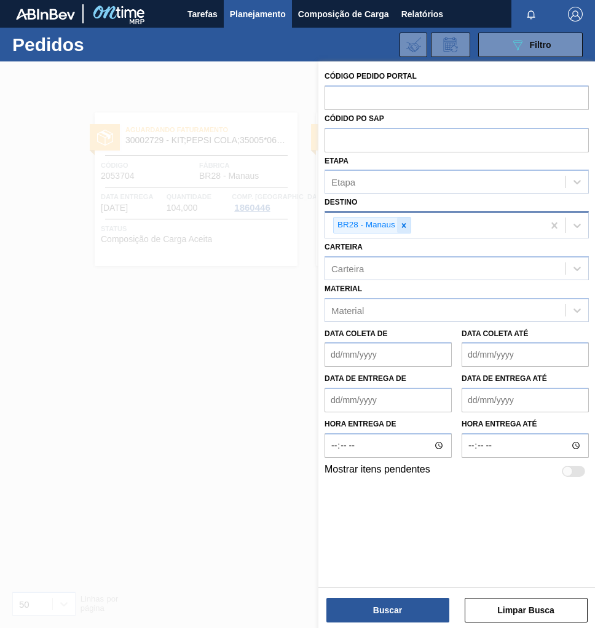
click at [406, 224] on icon at bounding box center [403, 225] width 9 height 9
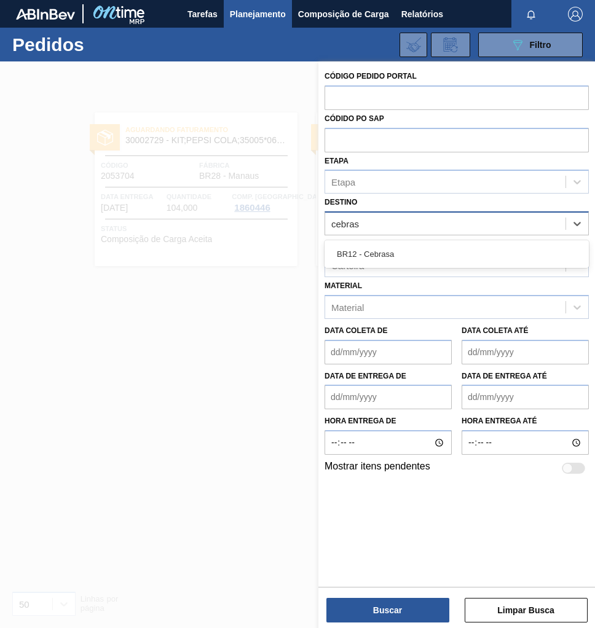
type input "cebrasa"
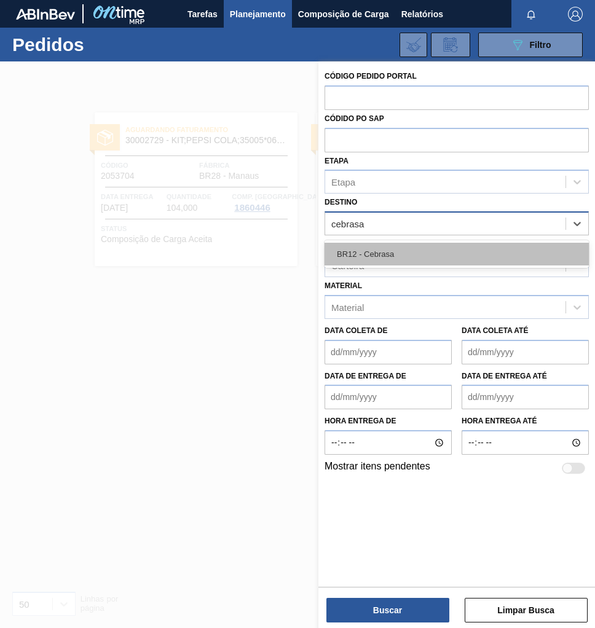
click at [431, 249] on div "BR12 - Cebrasa" at bounding box center [456, 254] width 264 height 23
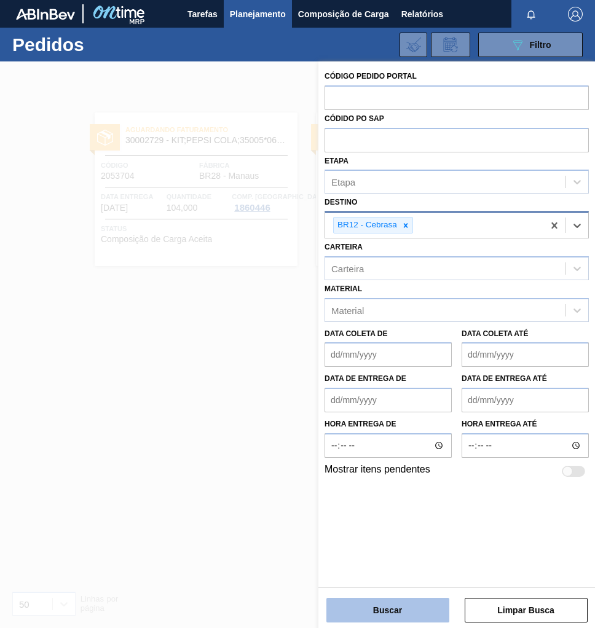
click at [382, 609] on button "Buscar" at bounding box center [387, 610] width 123 height 25
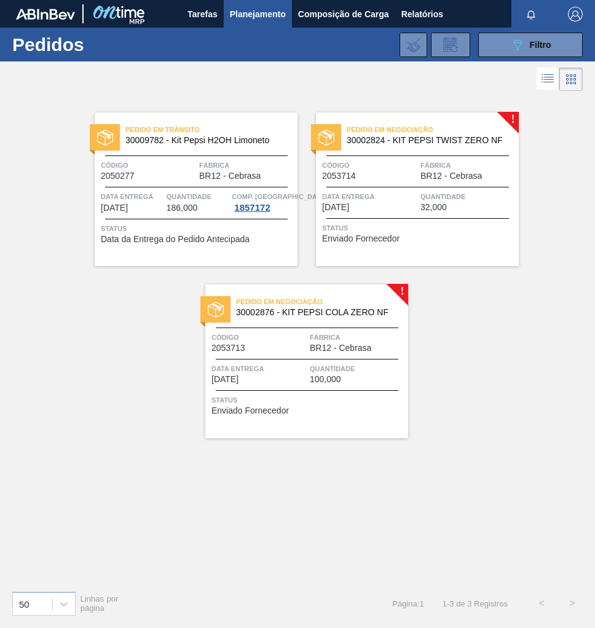
click at [471, 194] on span "Quantidade" at bounding box center [467, 196] width 95 height 12
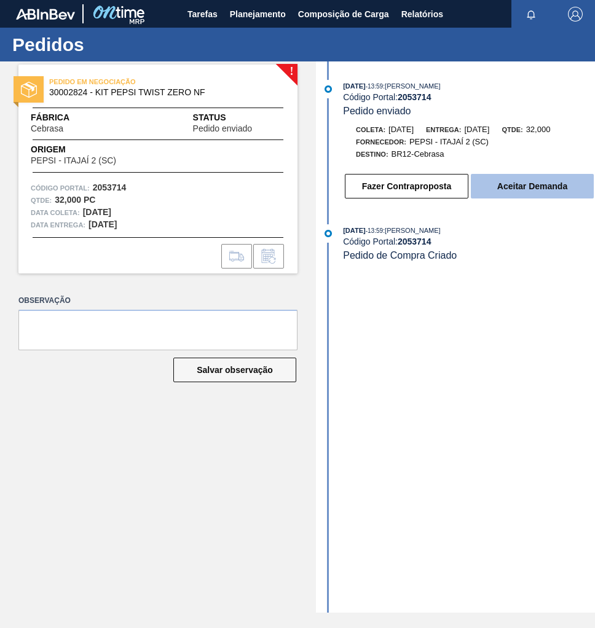
click at [540, 192] on button "Aceitar Demanda" at bounding box center [532, 186] width 123 height 25
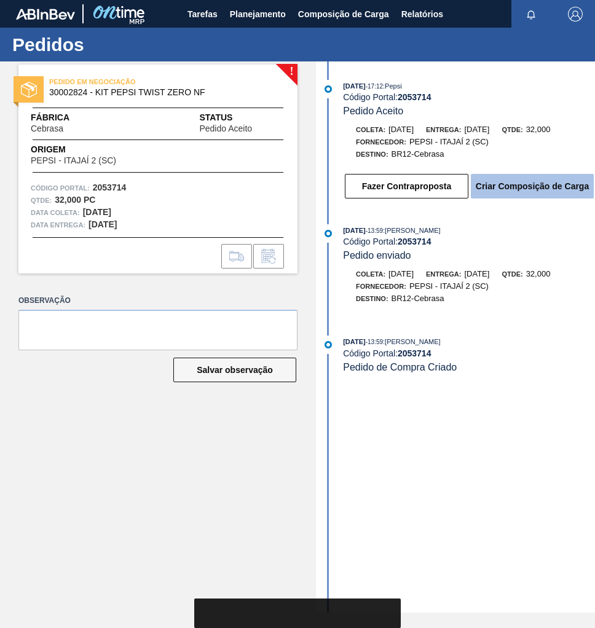
click at [522, 192] on button "Criar Composição de Carga" at bounding box center [532, 186] width 123 height 25
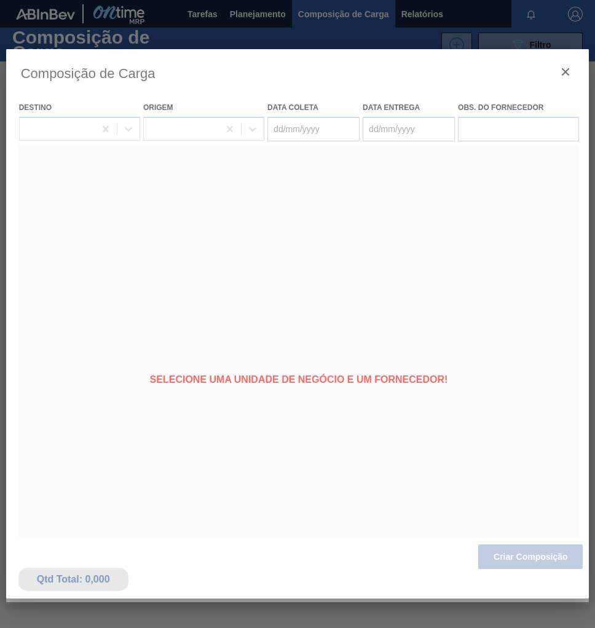
type coleta "[DATE]"
type Entrega "[DATE]"
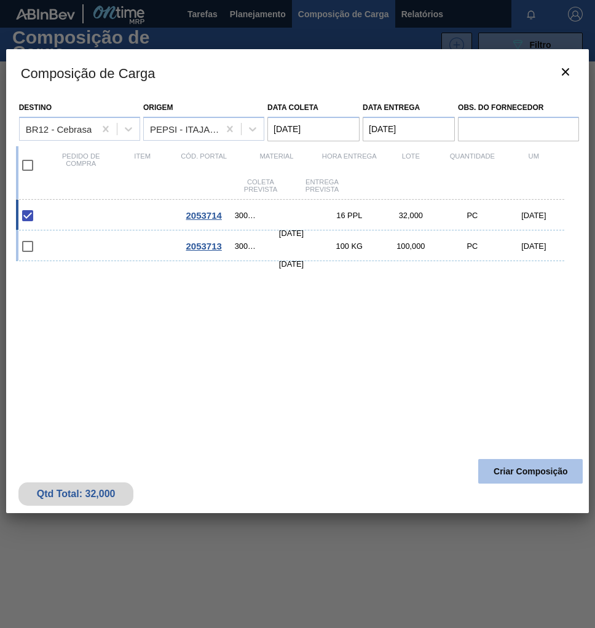
click at [511, 471] on button "Criar Composição" at bounding box center [530, 471] width 104 height 25
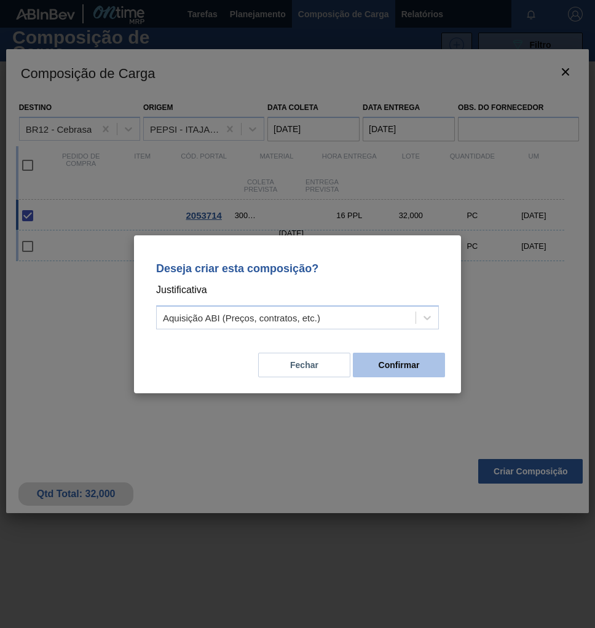
click at [407, 369] on button "Confirmar" at bounding box center [399, 365] width 92 height 25
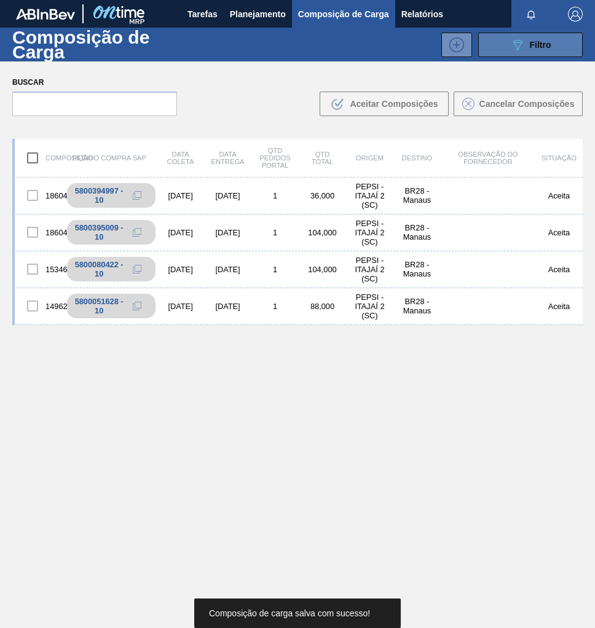
click at [535, 42] on span "Filtro" at bounding box center [541, 45] width 22 height 10
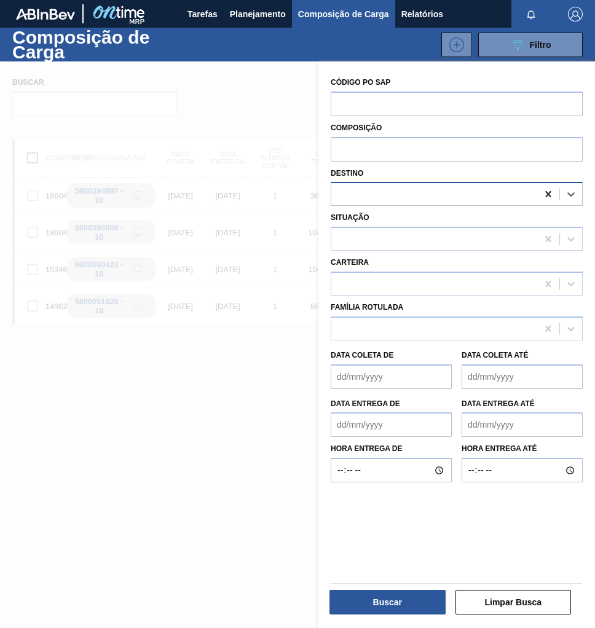
click at [551, 193] on icon at bounding box center [548, 194] width 12 height 12
type input "cebrasa"
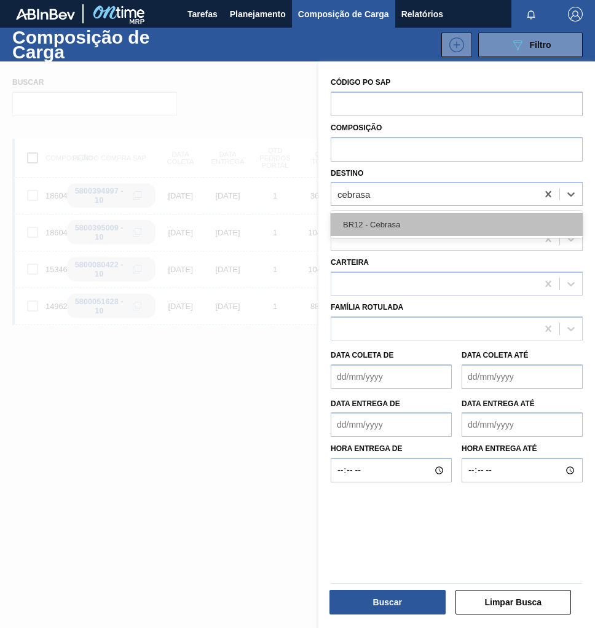
click at [413, 222] on div "BR12 - Cebrasa" at bounding box center [457, 224] width 252 height 23
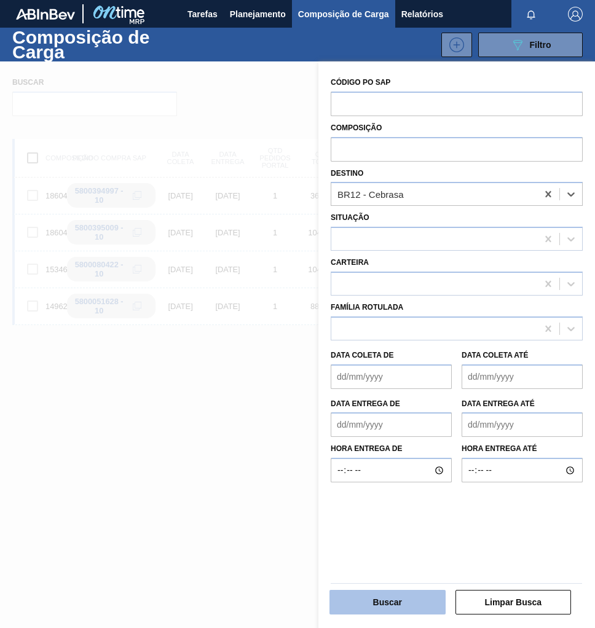
click at [376, 606] on button "Buscar" at bounding box center [387, 602] width 116 height 25
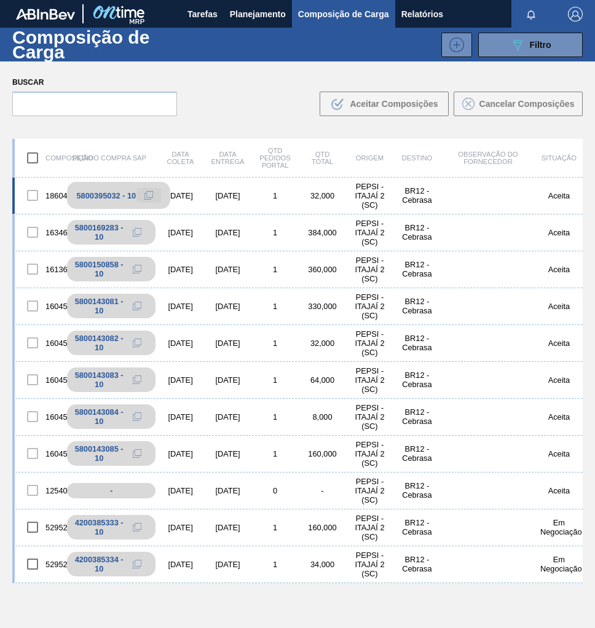
click at [146, 195] on icon at bounding box center [148, 195] width 9 height 9
click at [239, 18] on span "Planejamento" at bounding box center [258, 14] width 56 height 15
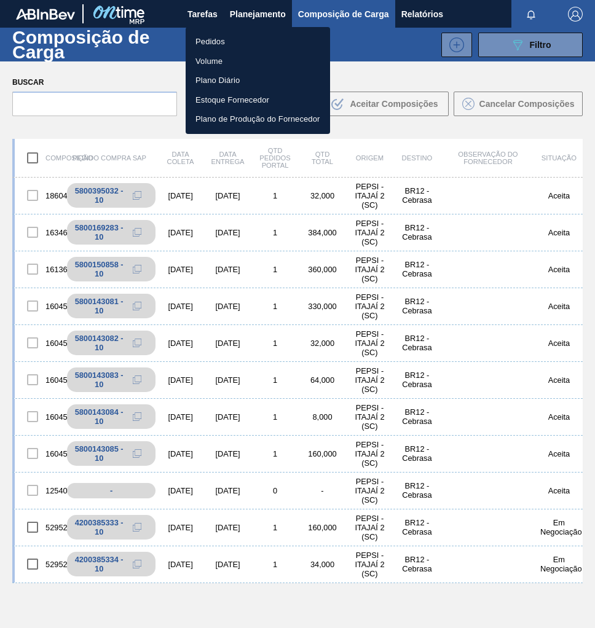
click at [209, 41] on li "Pedidos" at bounding box center [258, 42] width 144 height 20
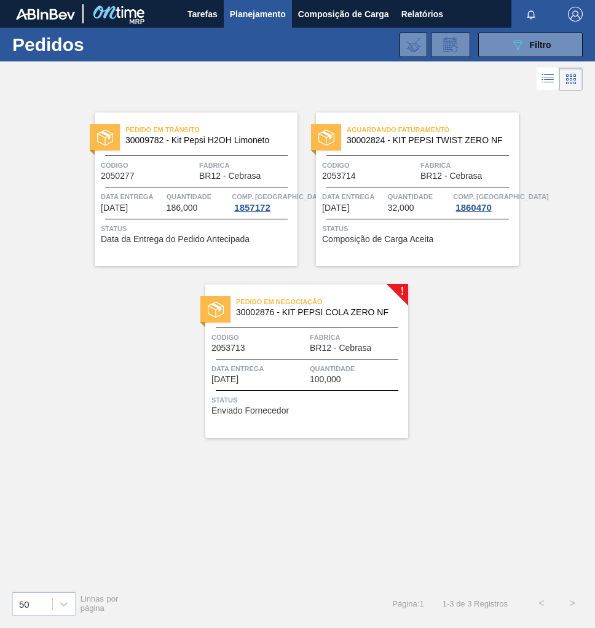
click at [305, 375] on div "Data Entrega 17/10/2025" at bounding box center [258, 373] width 95 height 22
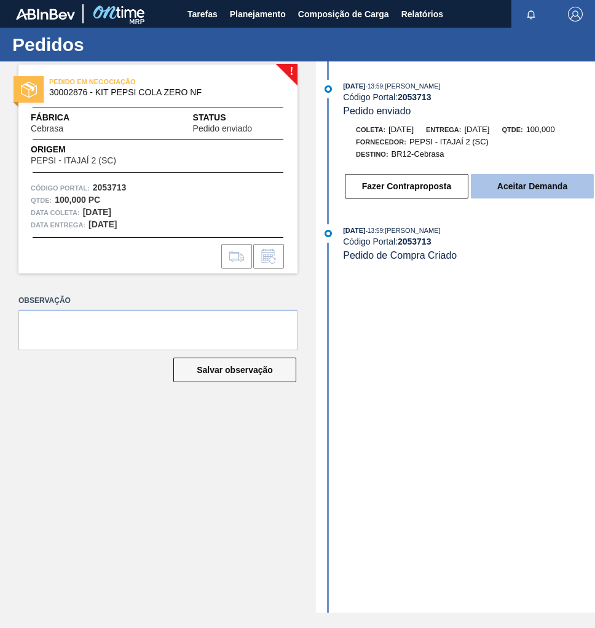
click at [546, 193] on button "Aceitar Demanda" at bounding box center [532, 186] width 123 height 25
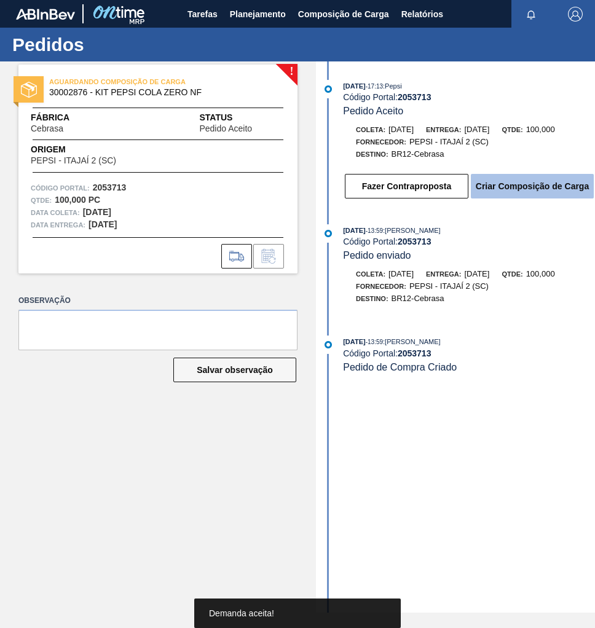
click at [546, 187] on button "Criar Composição de Carga" at bounding box center [532, 186] width 123 height 25
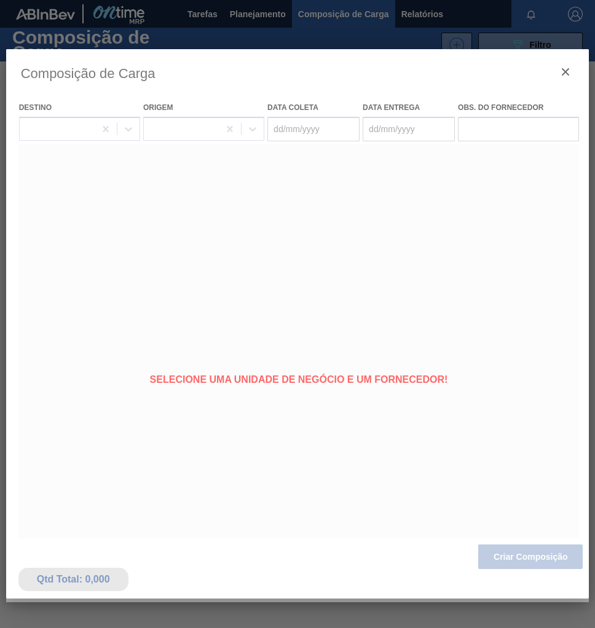
type coleta "[DATE]"
type Entrega "[DATE]"
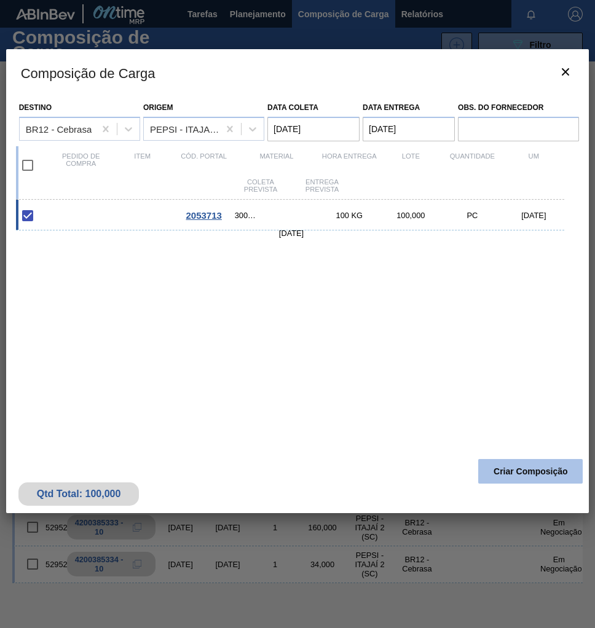
click at [540, 472] on button "Criar Composição" at bounding box center [530, 471] width 104 height 25
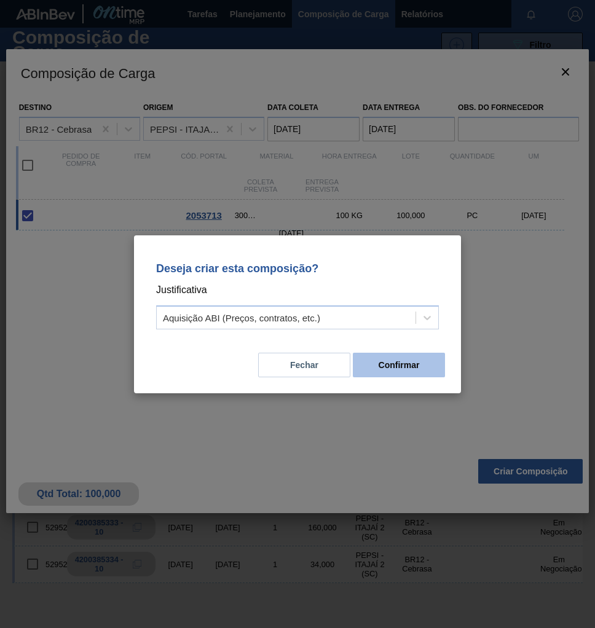
click at [415, 369] on button "Confirmar" at bounding box center [399, 365] width 92 height 25
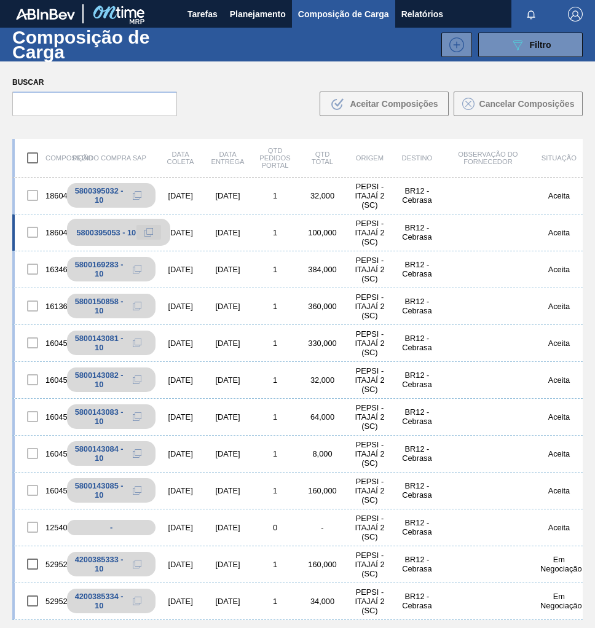
click at [146, 231] on icon at bounding box center [148, 232] width 9 height 9
click at [108, 232] on div "5800395053 - 10" at bounding box center [106, 232] width 60 height 9
click at [414, 233] on div "BR12 - Cebrasa" at bounding box center [416, 232] width 47 height 18
click at [367, 230] on div "PEPSI - ITAJAÍ 2 (SC)" at bounding box center [369, 233] width 47 height 28
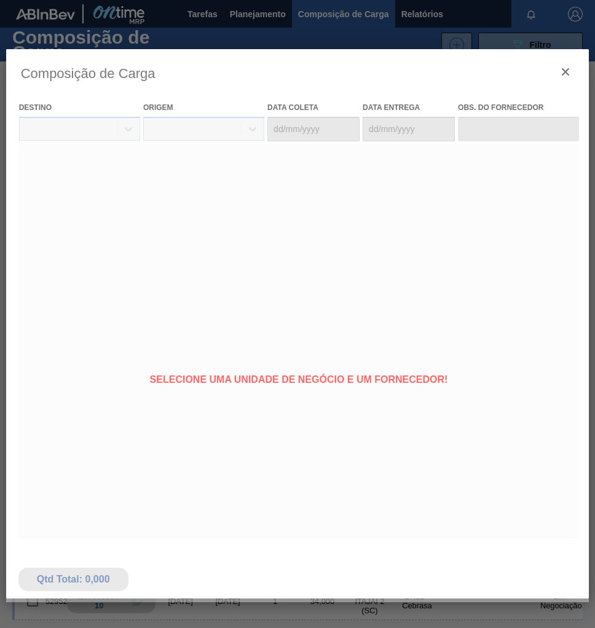
type coleta "[DATE]"
type Entrega "[DATE]"
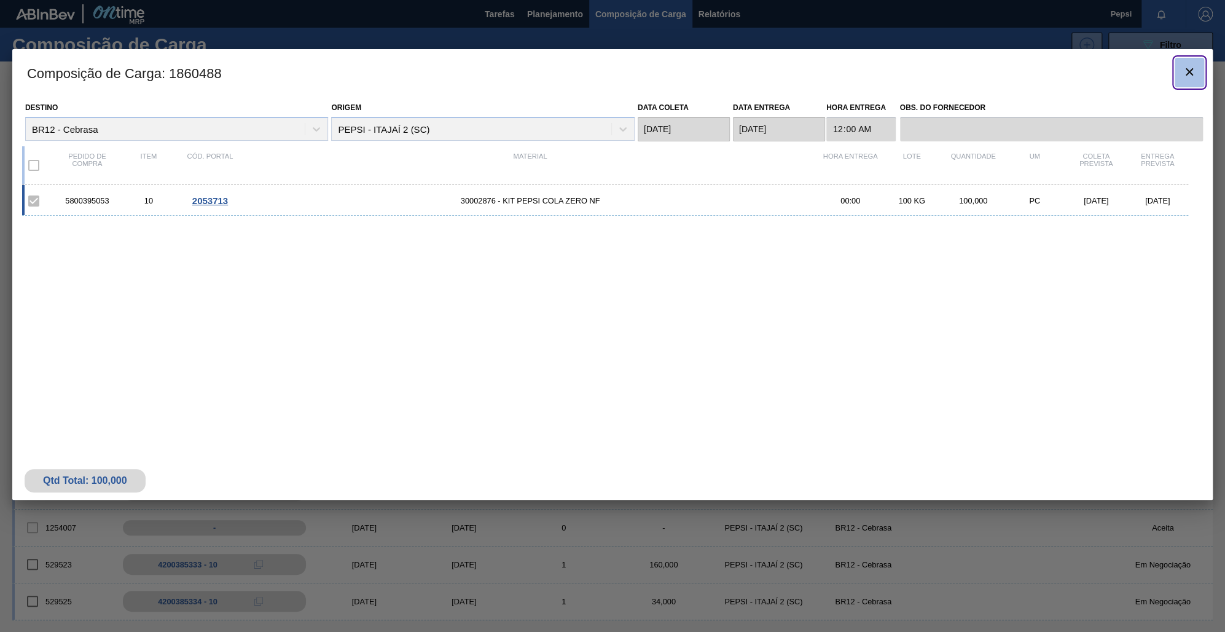
click at [594, 70] on icon "botão de ícone" at bounding box center [1189, 71] width 7 height 7
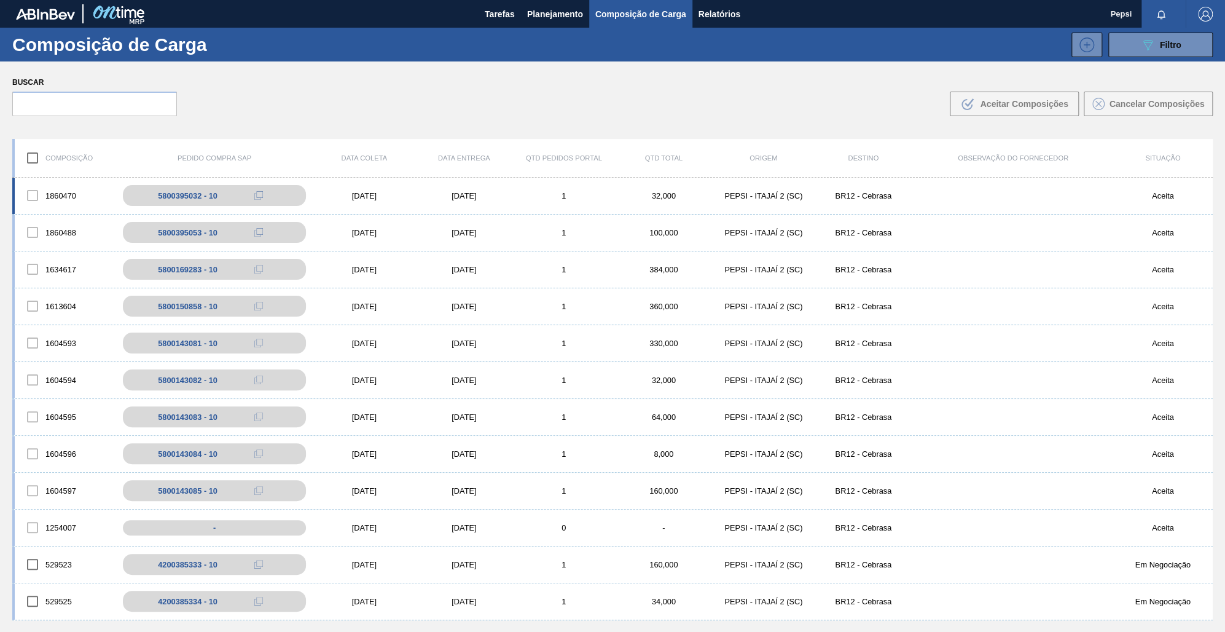
click at [594, 195] on div "PEPSI - ITAJAÍ 2 (SC)" at bounding box center [763, 195] width 100 height 9
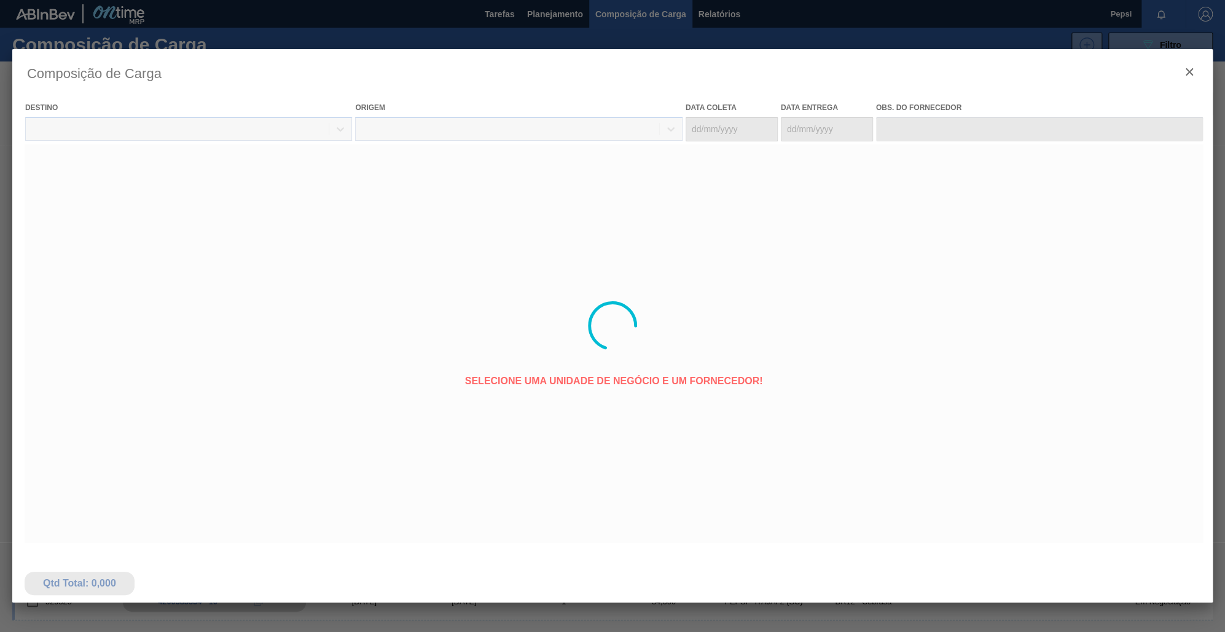
type coleta "[DATE]"
type Entrega "[DATE]"
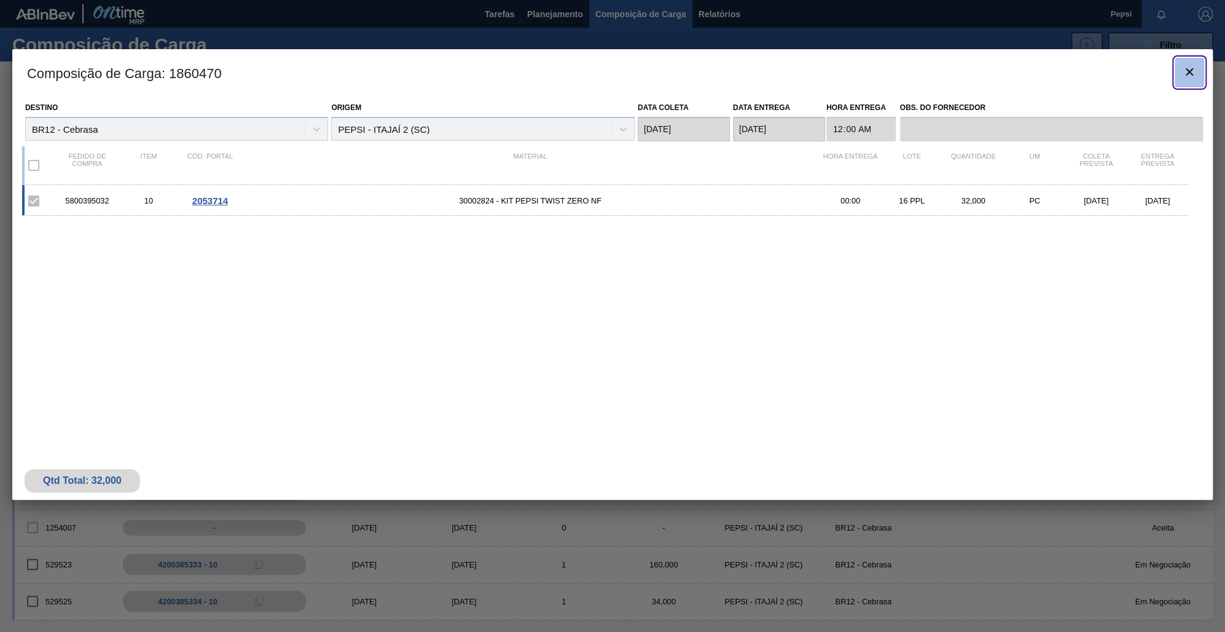
click at [594, 72] on icon "botão de ícone" at bounding box center [1189, 72] width 15 height 15
